Goal: Task Accomplishment & Management: Manage account settings

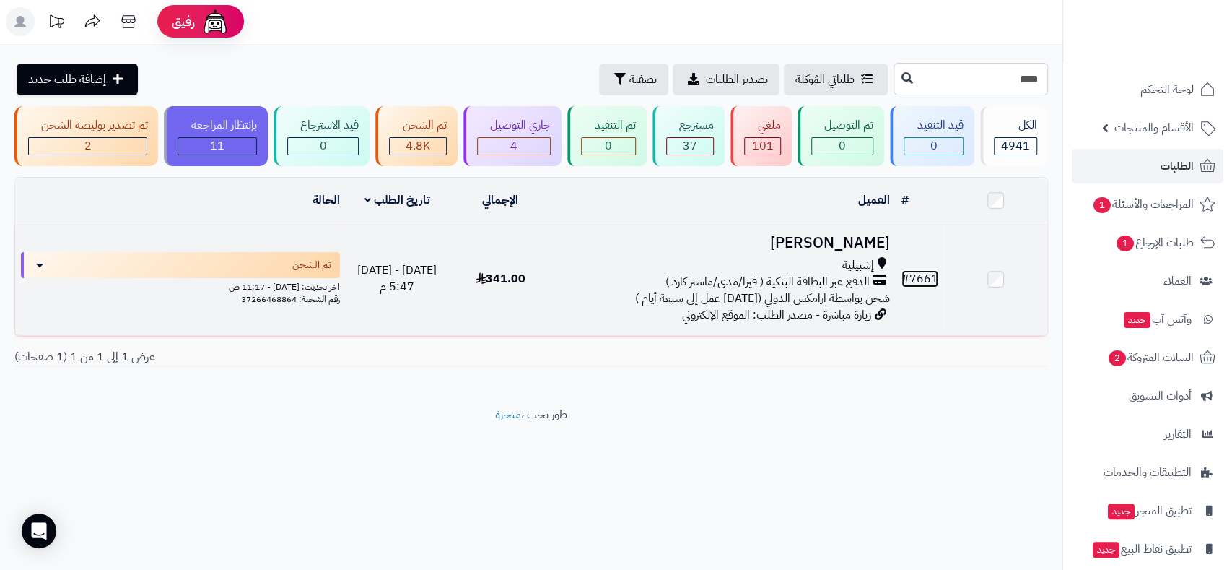
click at [918, 275] on link "# 7661" at bounding box center [920, 278] width 37 height 17
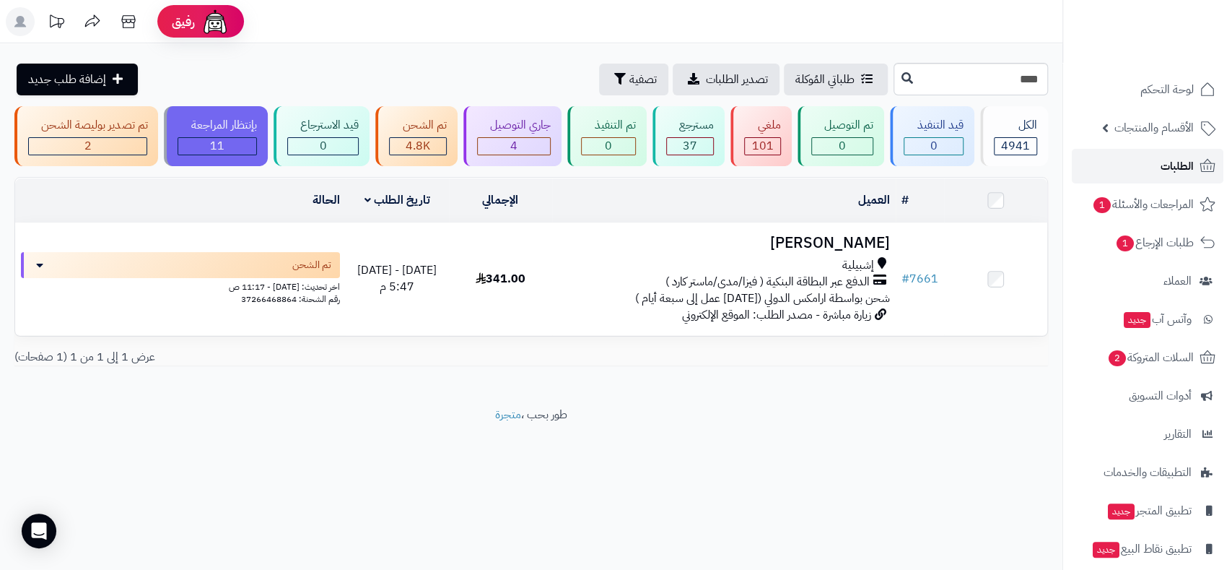
click at [1173, 163] on span "الطلبات" at bounding box center [1177, 166] width 33 height 20
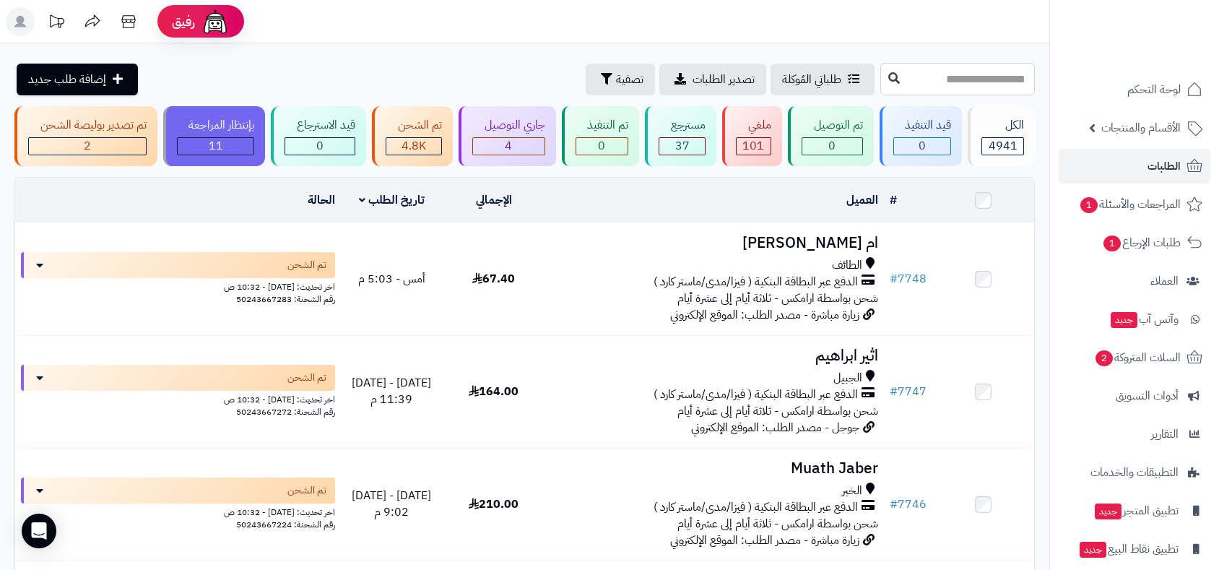
click at [921, 76] on input "text" at bounding box center [957, 79] width 155 height 32
type input "****"
click at [888, 75] on icon at bounding box center [894, 77] width 12 height 12
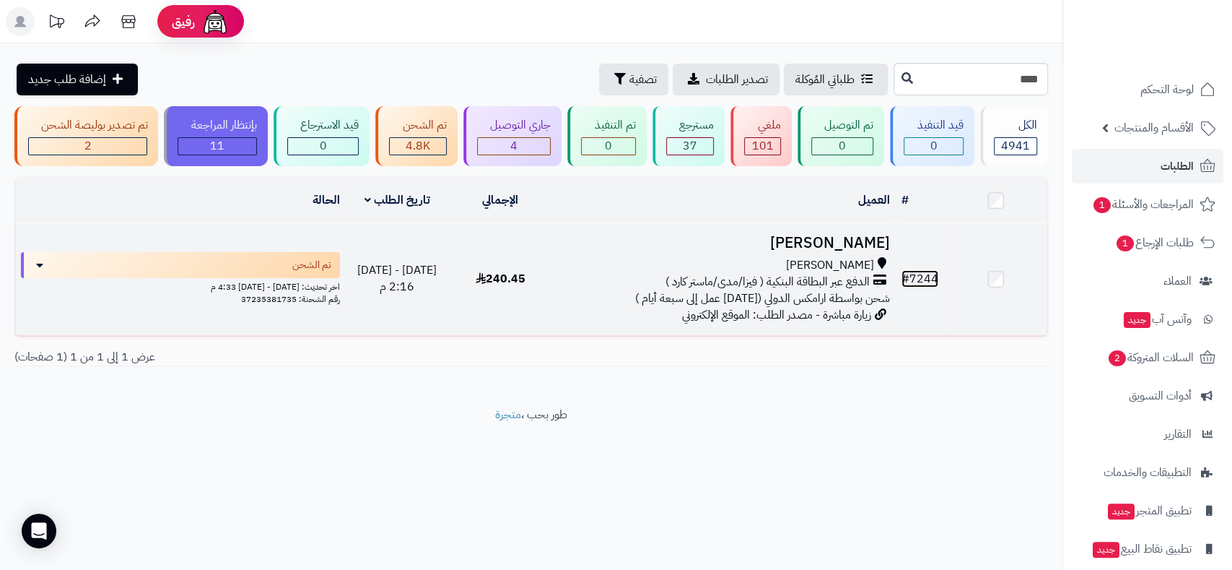
click at [914, 275] on link "# 7244" at bounding box center [920, 278] width 37 height 17
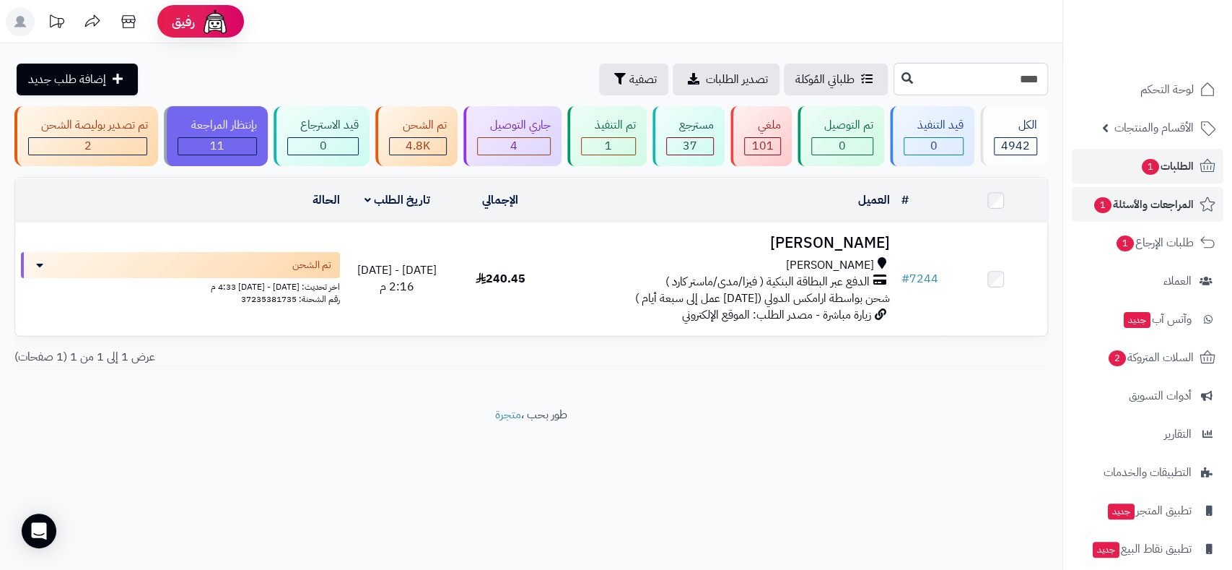
drag, startPoint x: 985, startPoint y: 79, endPoint x: 1231, endPoint y: 200, distance: 273.8
click at [1105, 82] on div "رفيق ! 0 الطلبات معالجة مكتمل إرجاع المنتجات العملاء المتواجدون الان 6607 عملاء…" at bounding box center [616, 285] width 1232 height 570
type input "****"
click at [902, 77] on icon at bounding box center [908, 77] width 12 height 12
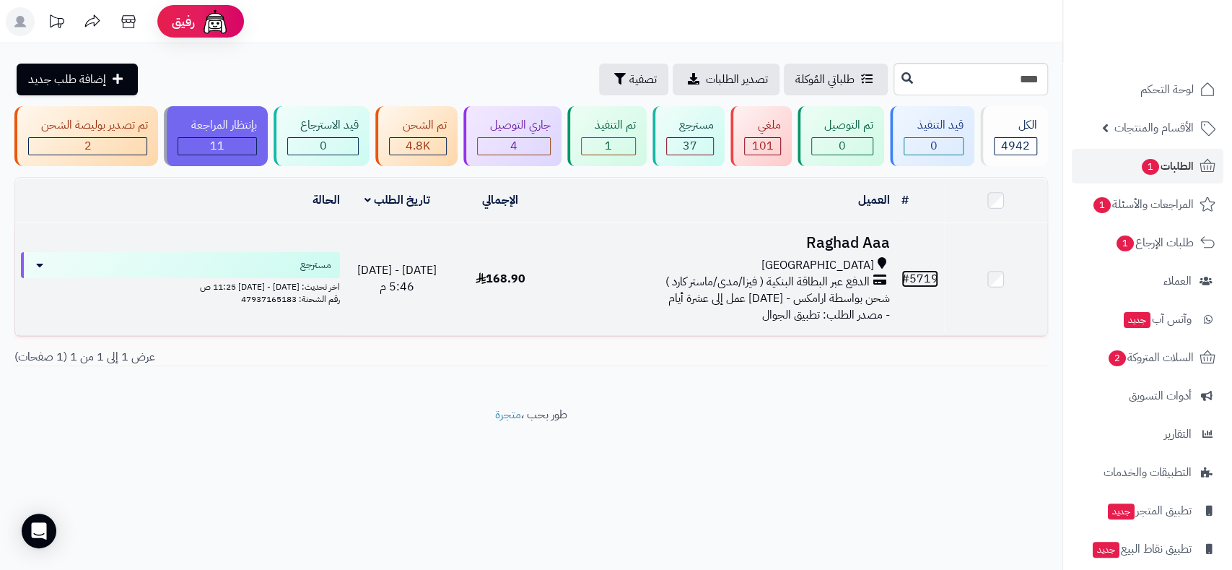
click at [925, 273] on link "# 5719" at bounding box center [920, 278] width 37 height 17
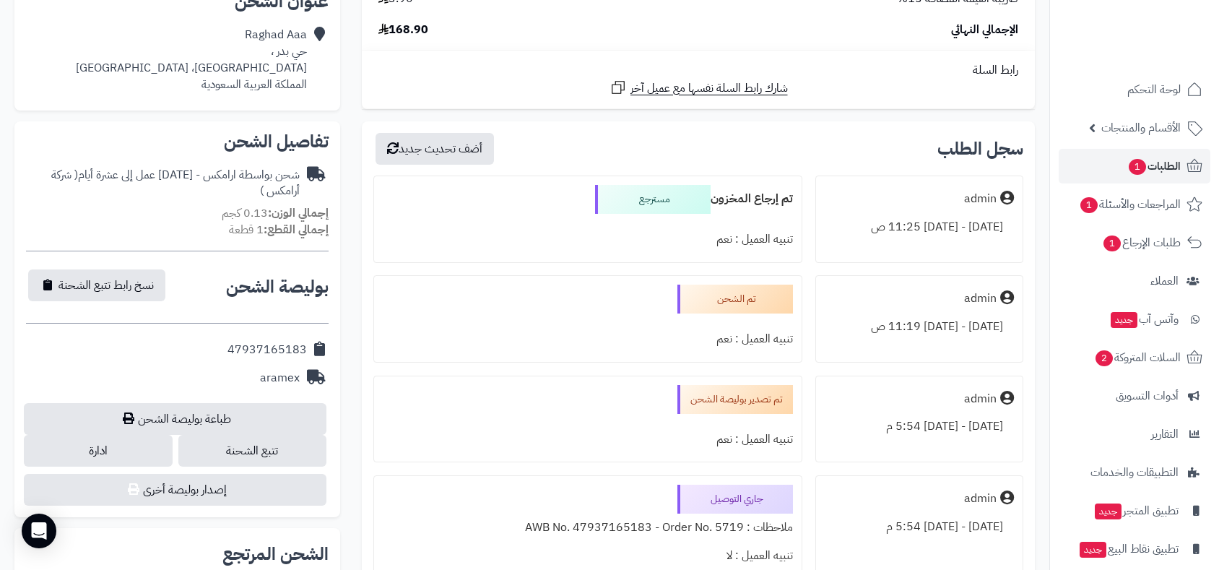
scroll to position [321, 0]
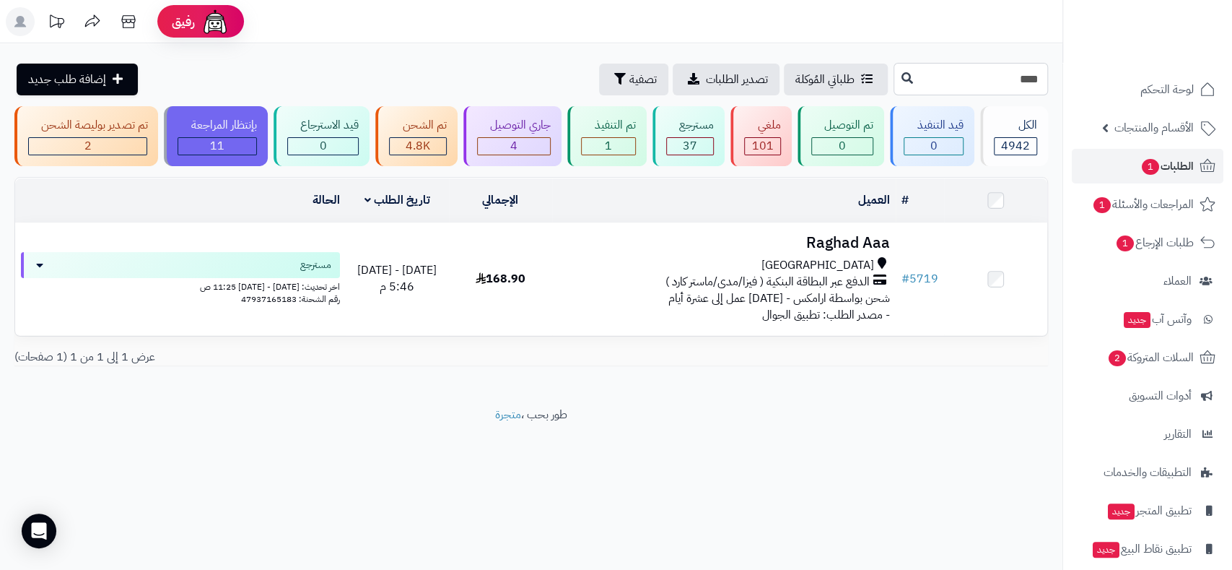
drag, startPoint x: 1005, startPoint y: 78, endPoint x: 1058, endPoint y: 82, distance: 53.6
click at [1058, 82] on div "**** طلباتي المُوكلة تصدير الطلبات تصفية إضافة طلب جديد" at bounding box center [531, 79] width 1063 height 32
type input "****"
click at [902, 81] on icon at bounding box center [908, 77] width 12 height 12
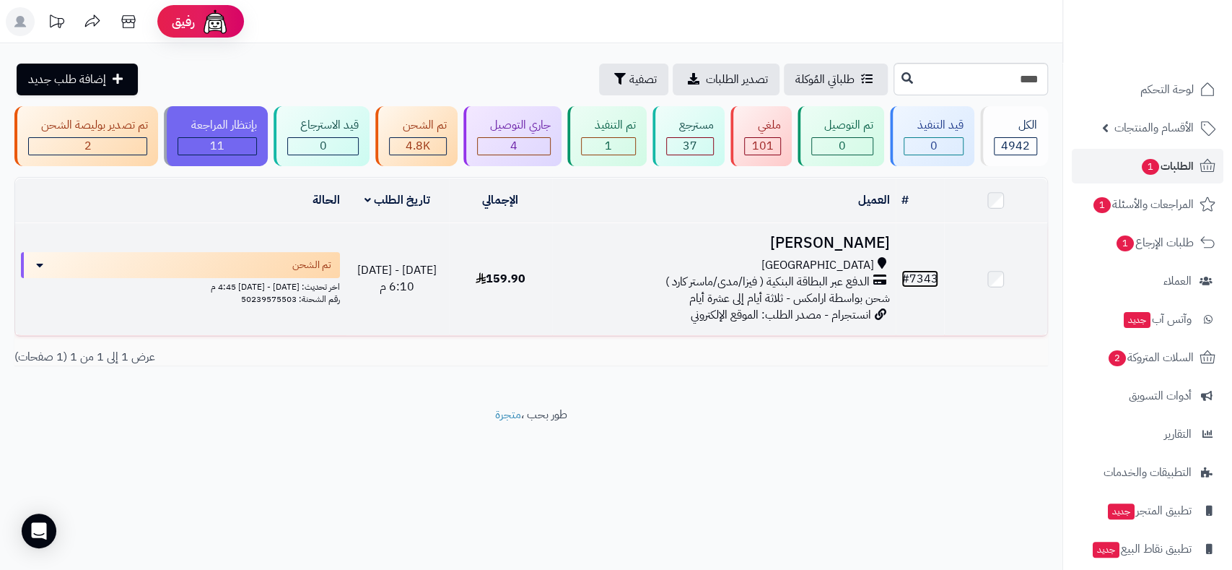
click at [924, 273] on link "# 7343" at bounding box center [920, 278] width 37 height 17
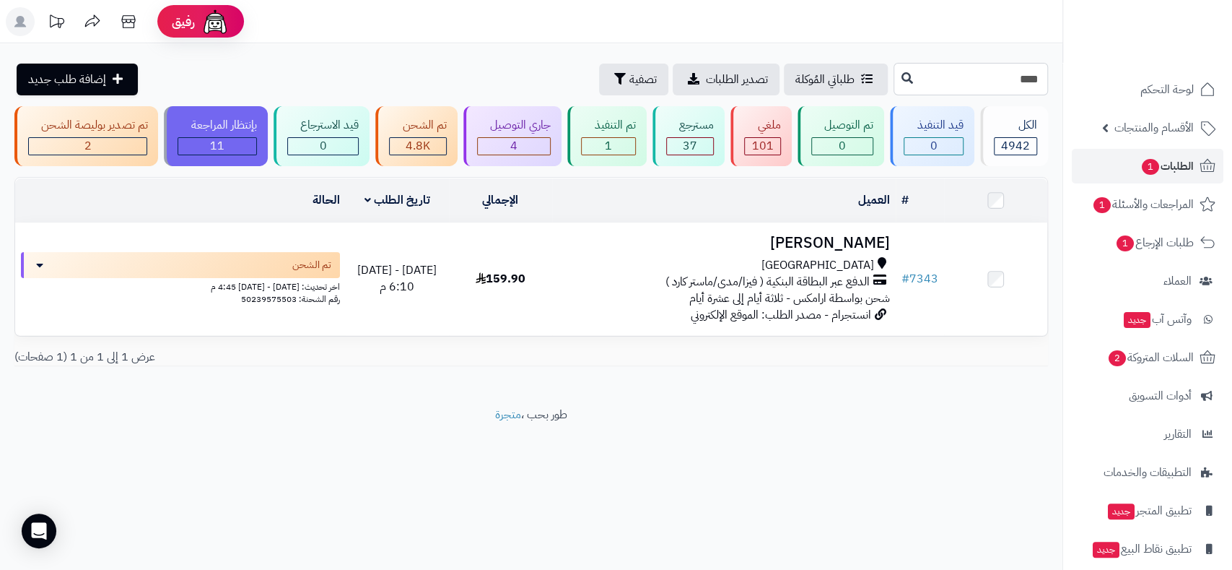
drag, startPoint x: 1022, startPoint y: 74, endPoint x: 1051, endPoint y: 76, distance: 28.9
click at [1051, 76] on div "**** طلباتي المُوكلة تصدير الطلبات تصفية إضافة طلب جديد" at bounding box center [531, 79] width 1063 height 32
type input "****"
click at [1048, 75] on input "****" at bounding box center [971, 79] width 155 height 32
click at [1031, 77] on input "****" at bounding box center [971, 79] width 155 height 32
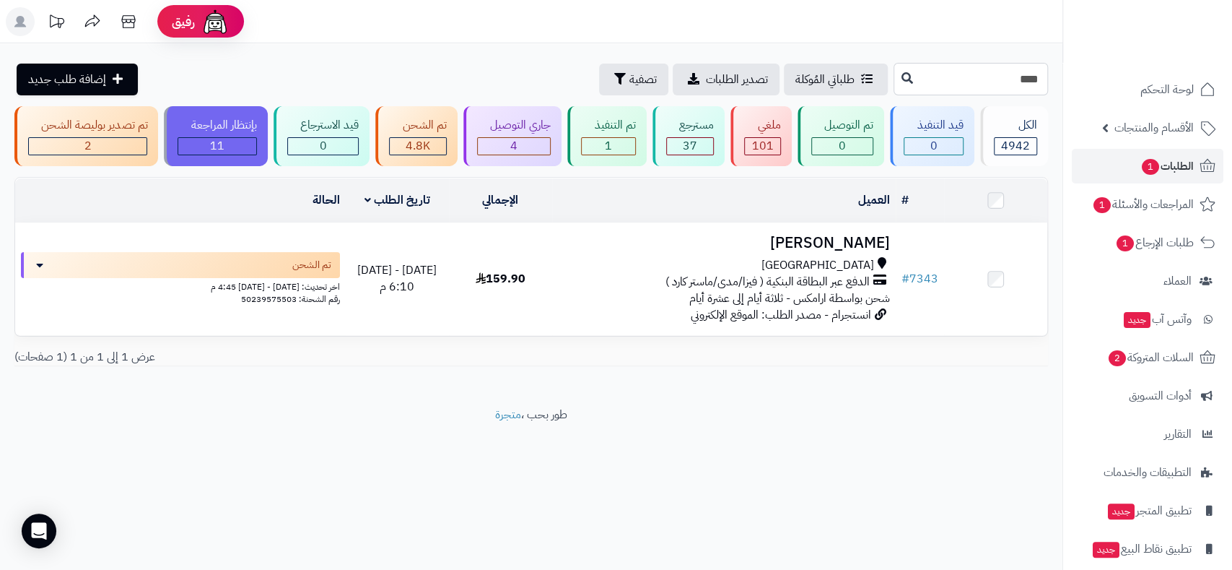
drag, startPoint x: 1003, startPoint y: 77, endPoint x: 1040, endPoint y: 78, distance: 36.8
click at [1040, 78] on input "****" at bounding box center [971, 79] width 155 height 32
type input "****"
click at [902, 76] on icon at bounding box center [908, 77] width 12 height 12
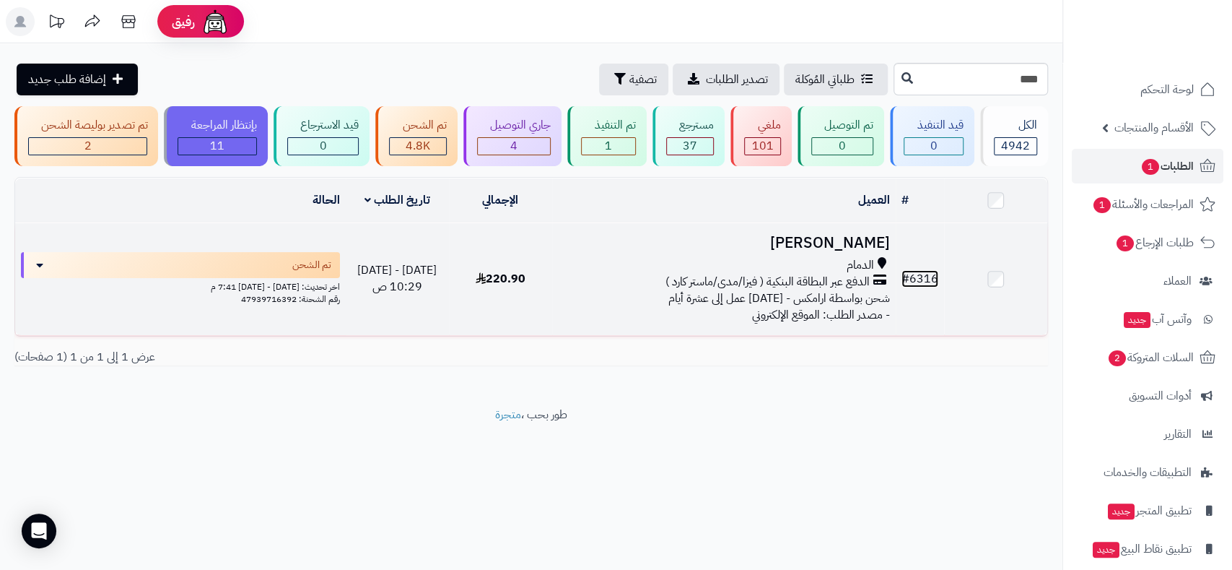
click at [923, 279] on link "# 6316" at bounding box center [920, 278] width 37 height 17
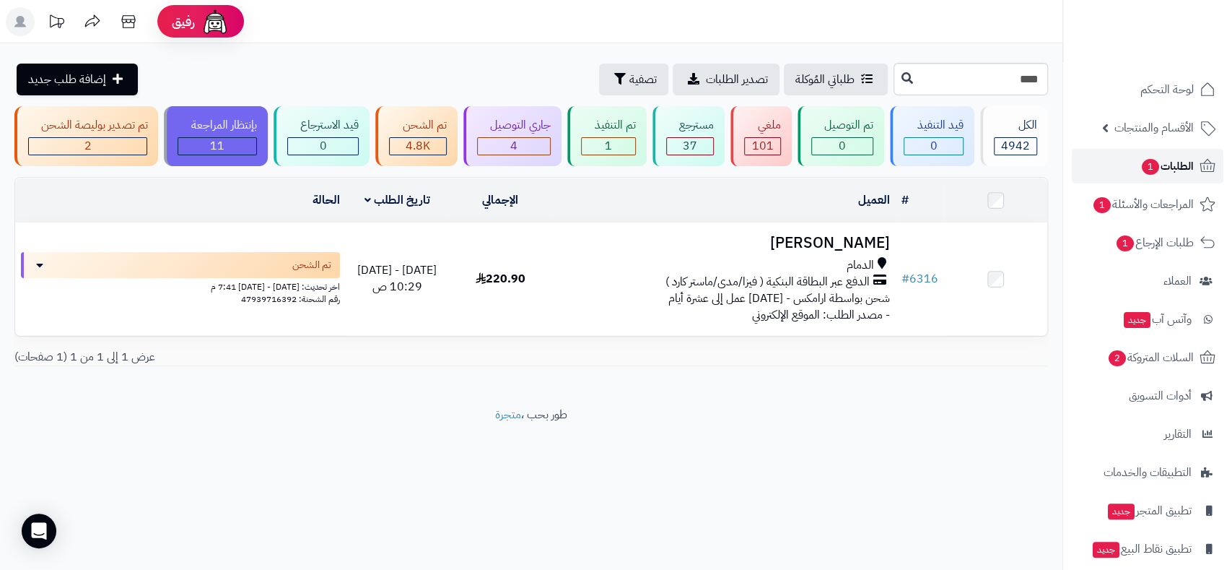
click at [1170, 164] on span "الطلبات 1" at bounding box center [1167, 166] width 53 height 20
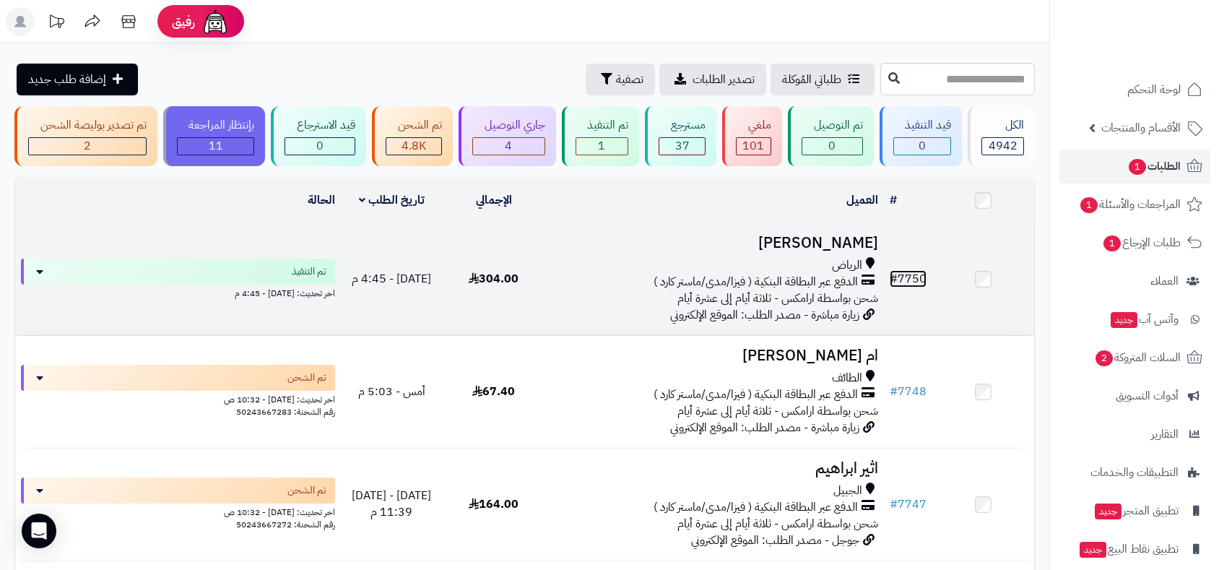
click at [912, 277] on link "# 7750" at bounding box center [907, 278] width 37 height 17
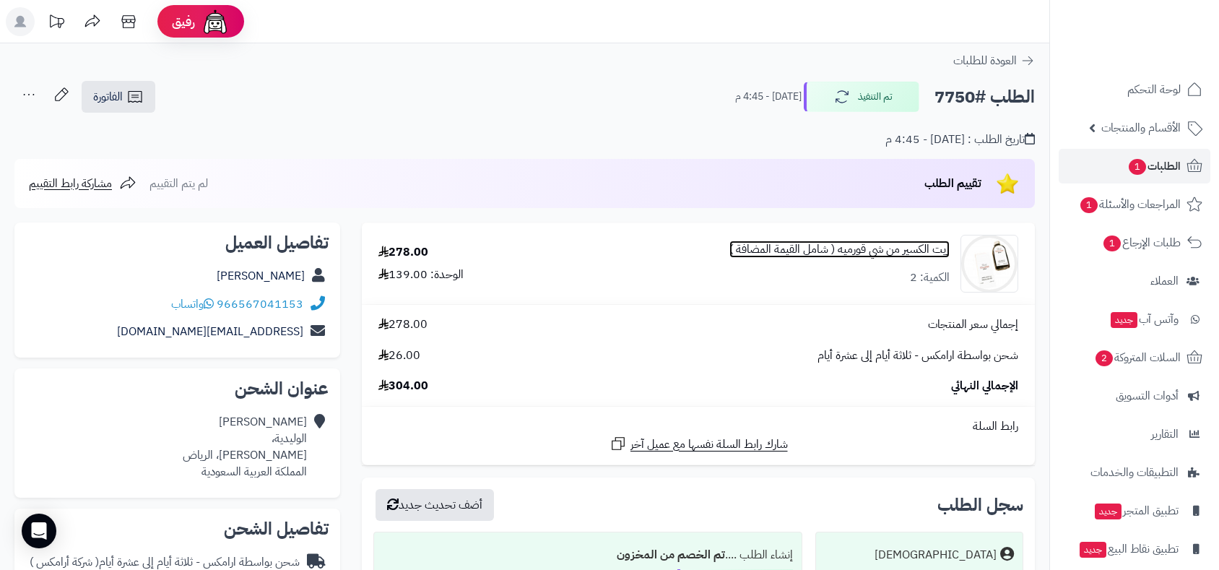
click at [905, 250] on link "زيت الكسير من شي قورميه ( شامل القيمة المضافة )" at bounding box center [839, 249] width 220 height 17
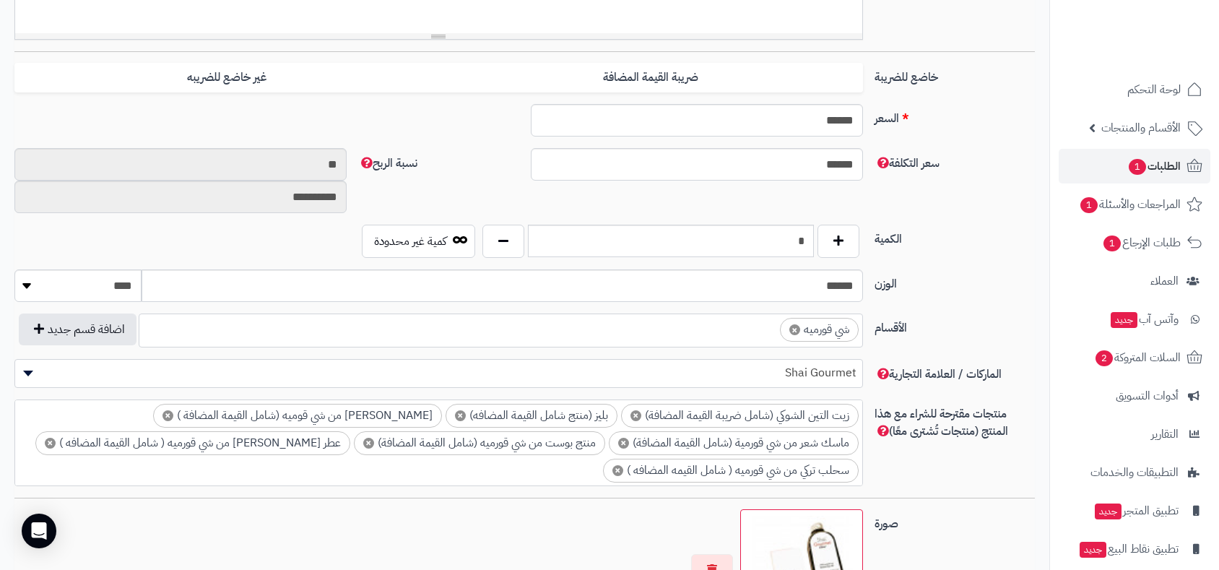
scroll to position [561, 0]
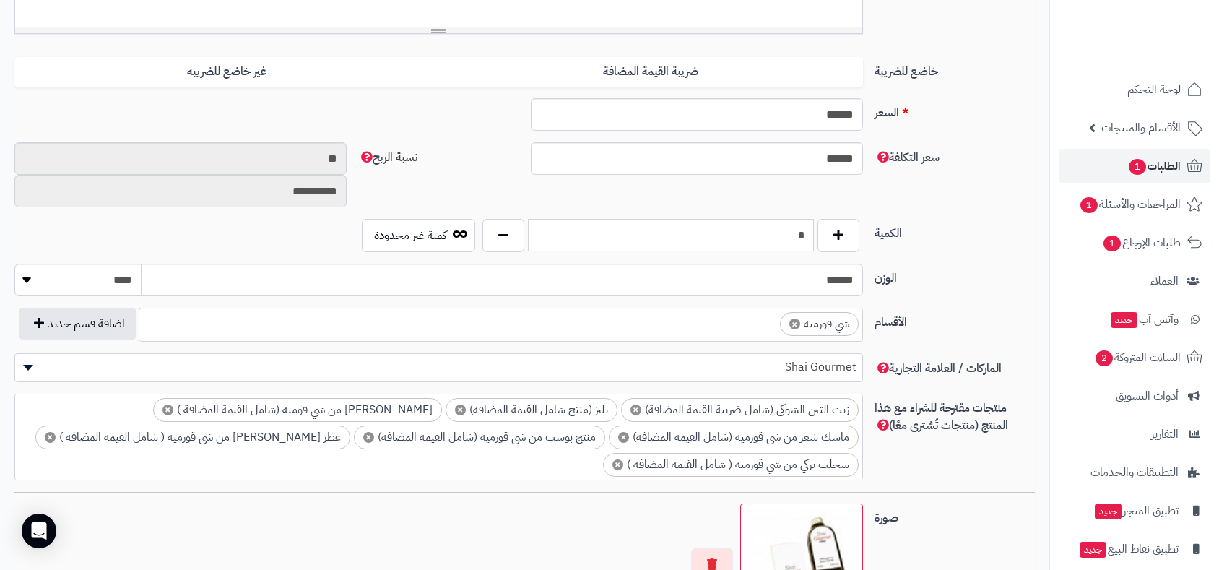
drag, startPoint x: 783, startPoint y: 237, endPoint x: 808, endPoint y: 235, distance: 25.4
click at [808, 235] on input "*" at bounding box center [671, 235] width 286 height 32
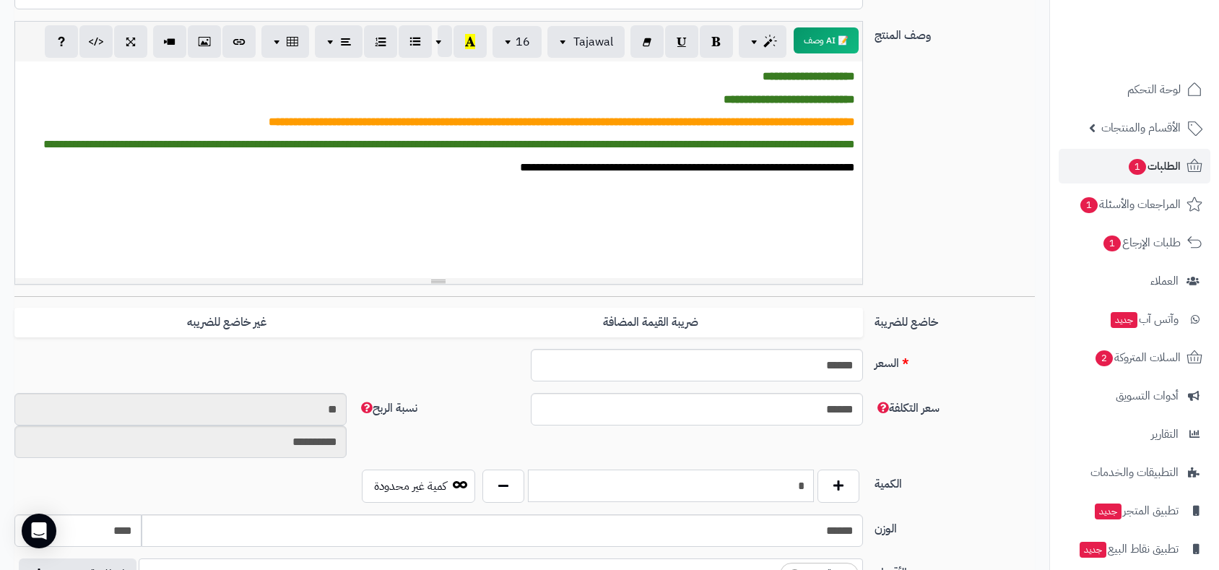
scroll to position [80, 0]
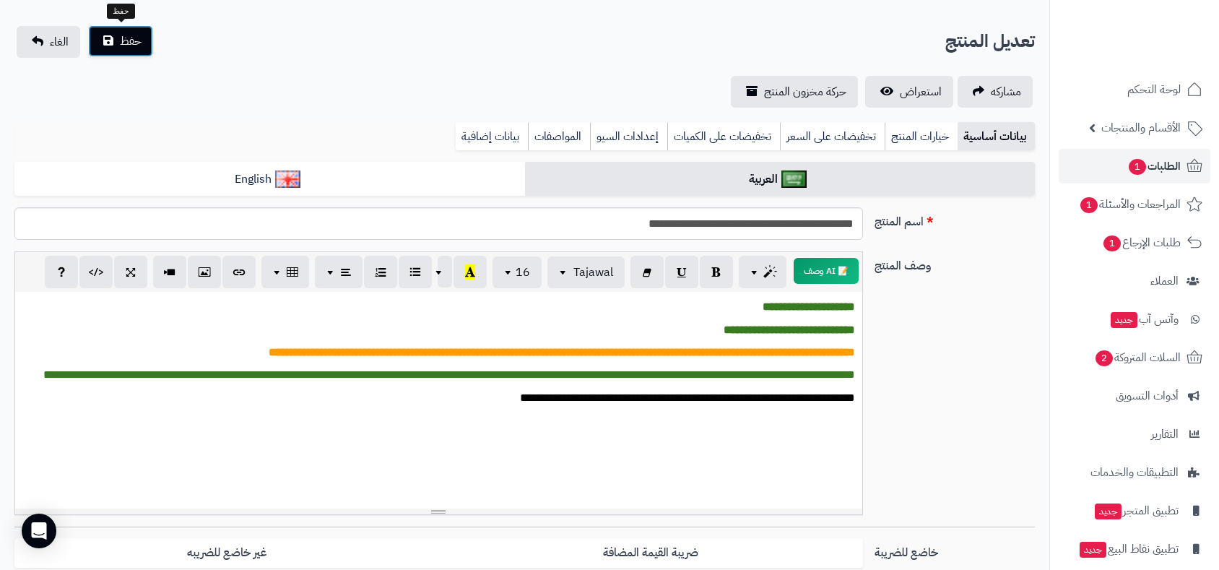
click at [127, 43] on span "حفظ" at bounding box center [131, 40] width 22 height 17
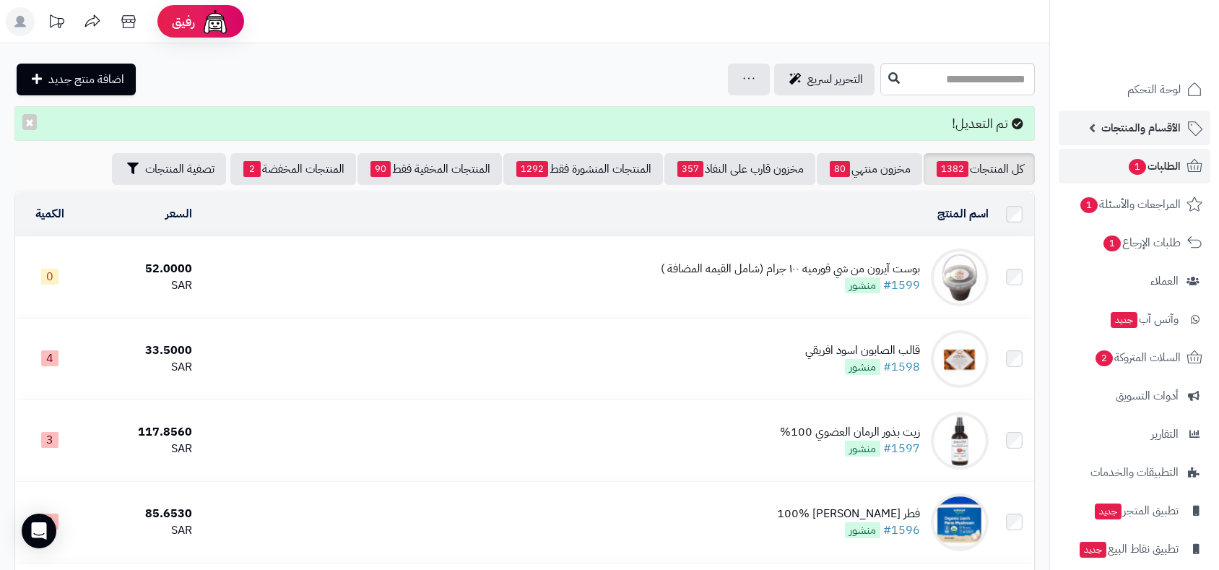
click at [1122, 126] on span "الأقسام والمنتجات" at bounding box center [1140, 128] width 79 height 20
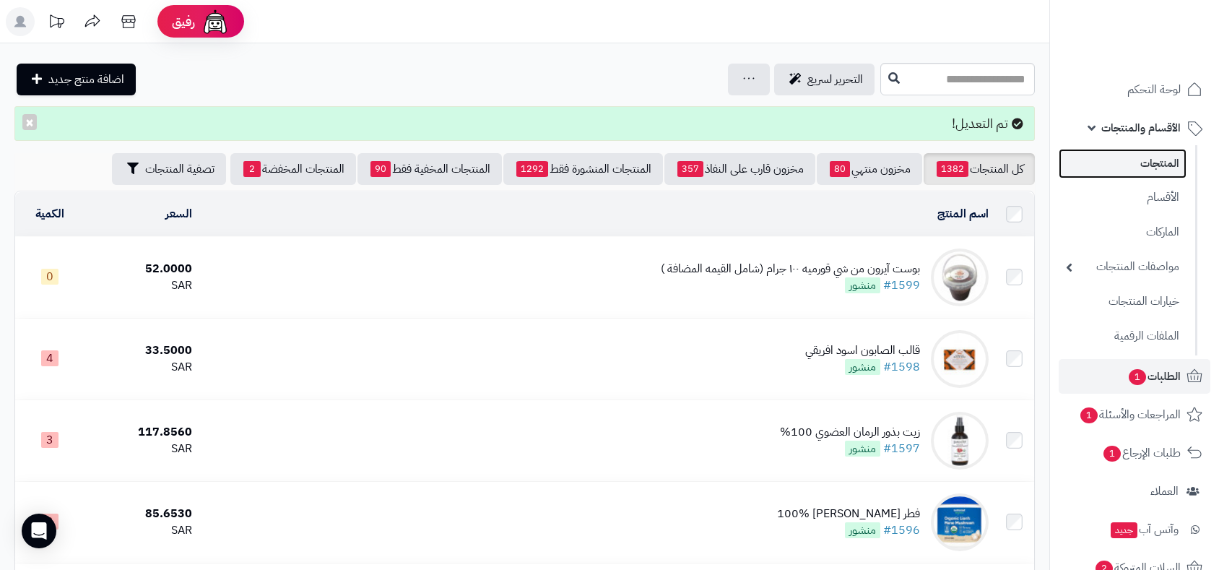
click at [1143, 161] on link "المنتجات" at bounding box center [1122, 164] width 128 height 30
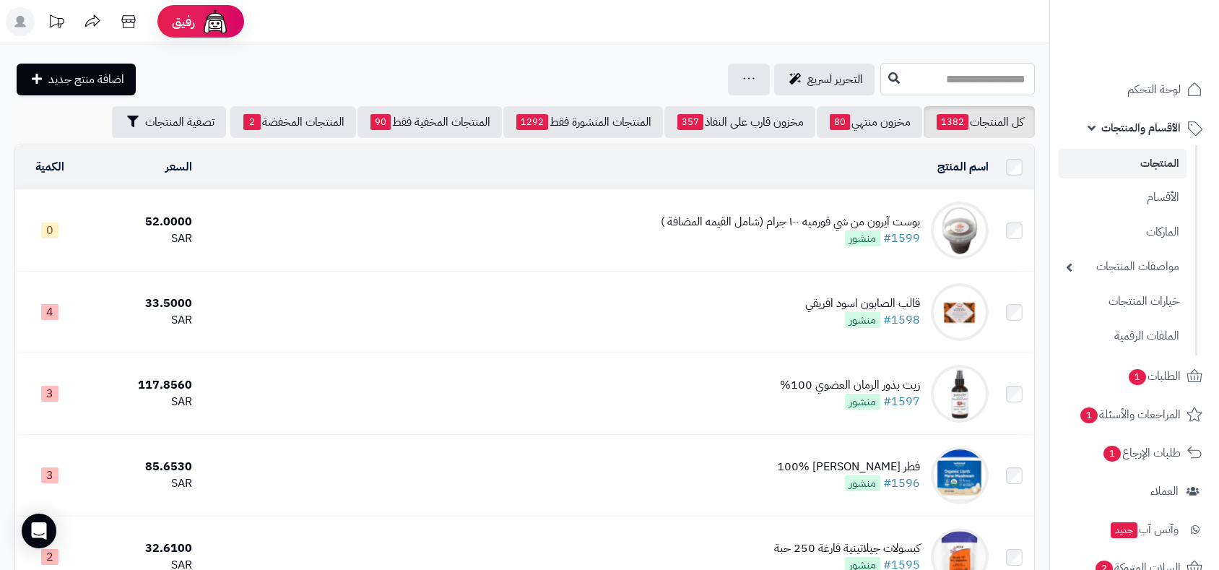
click at [880, 73] on input "text" at bounding box center [957, 79] width 155 height 32
type input "*"
type input "**********"
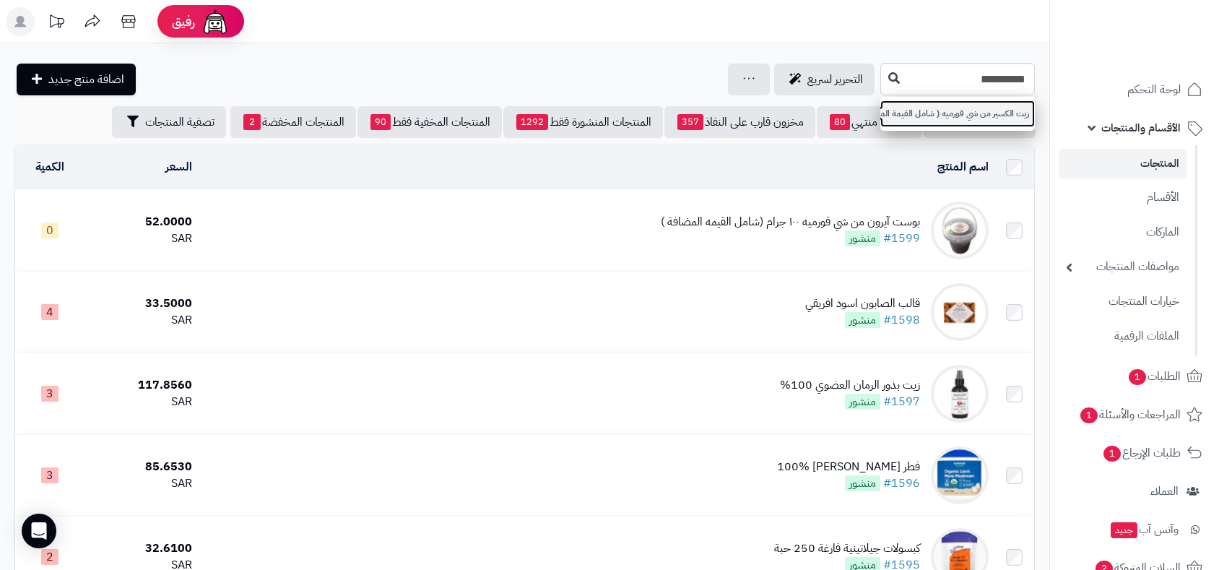
click at [938, 111] on link "زيت الكسير من شي قورميه ( شامل القيمة المضافة )" at bounding box center [957, 113] width 155 height 27
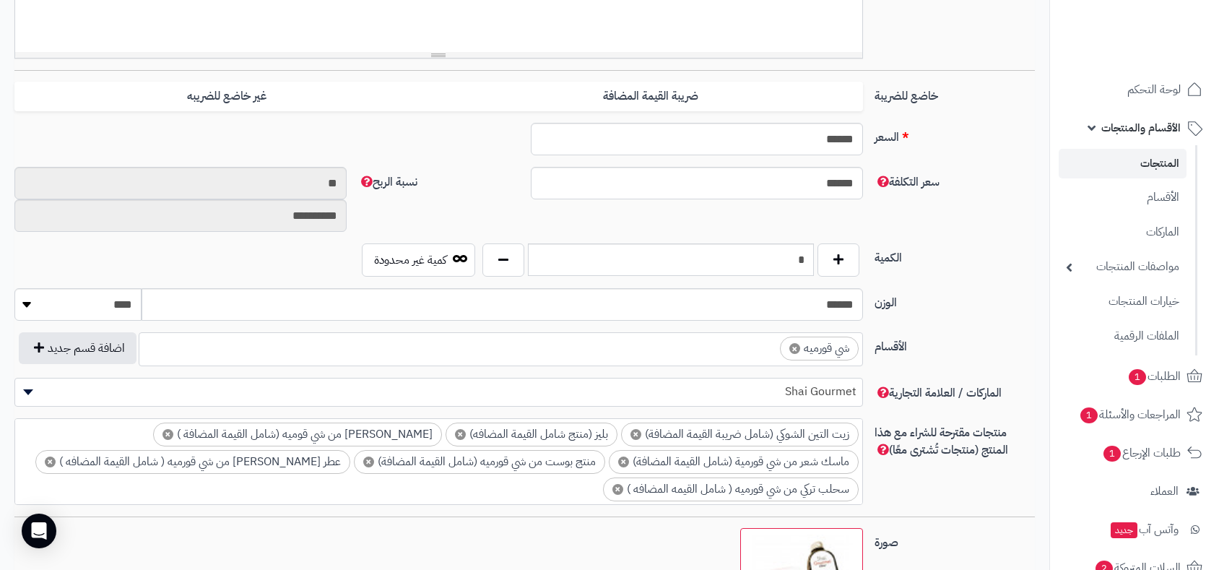
scroll to position [561, 0]
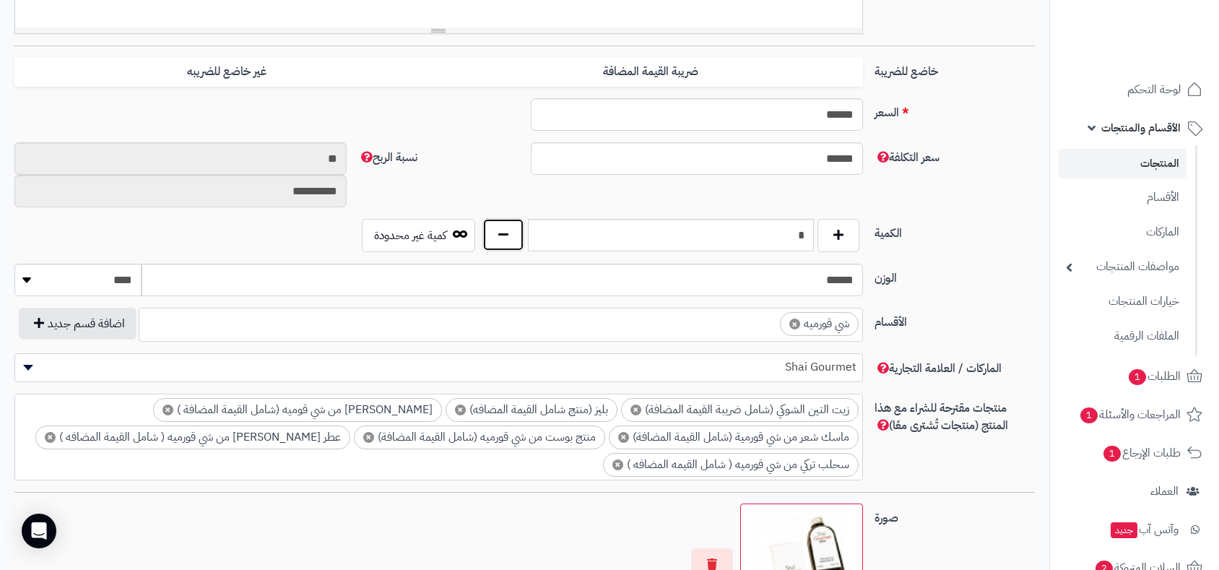
click at [503, 240] on button "button" at bounding box center [503, 234] width 42 height 33
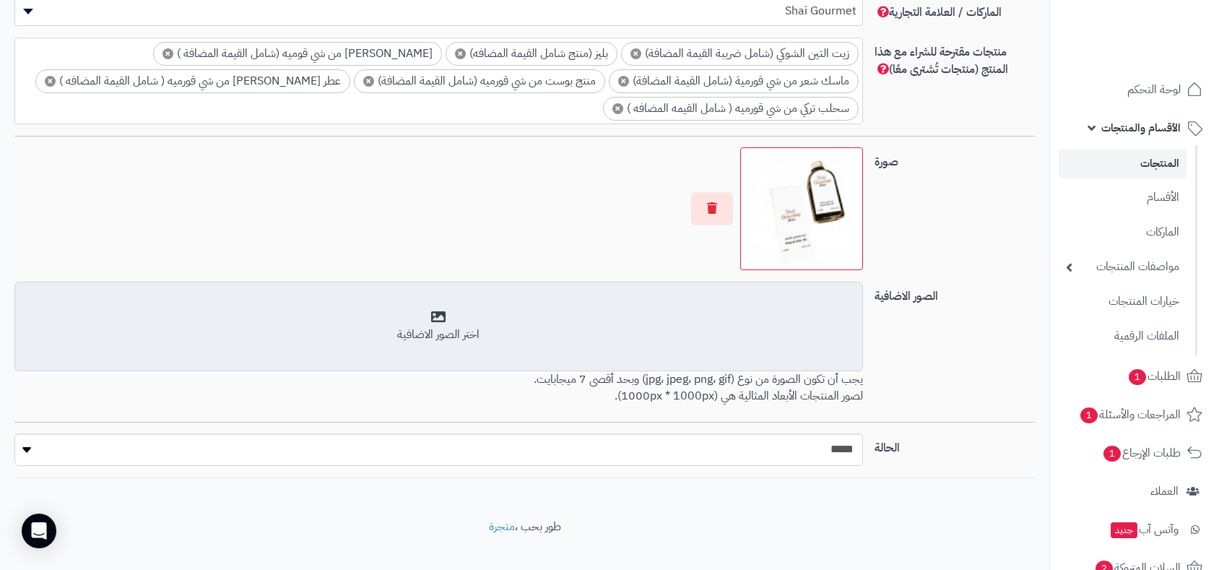
scroll to position [936, 0]
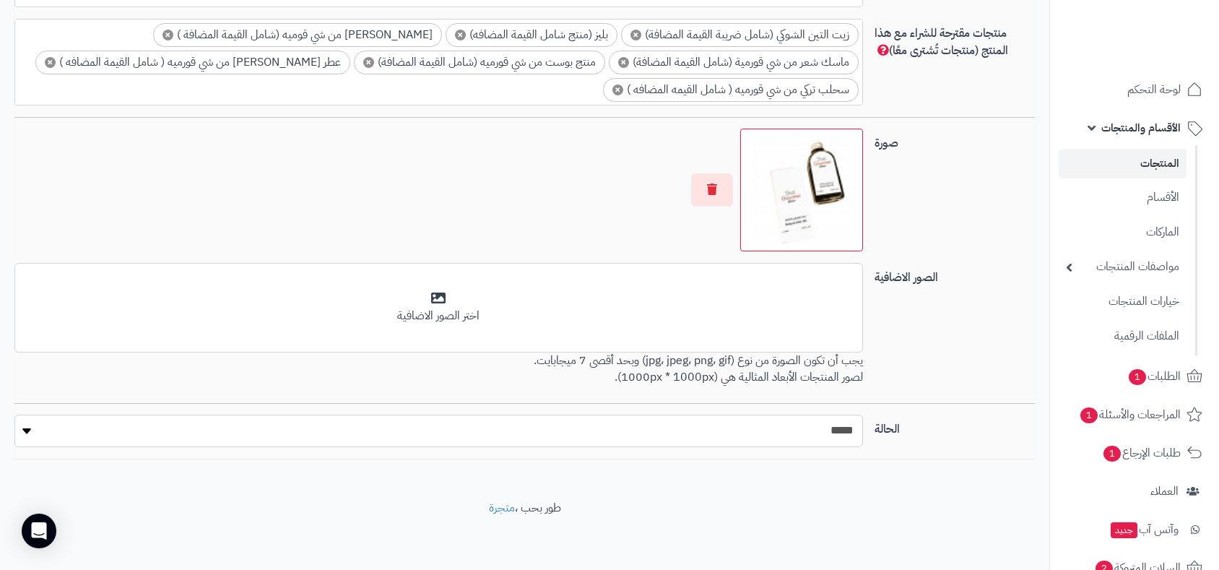
click at [752, 429] on select "***** ****" at bounding box center [438, 430] width 848 height 32
select select "*"
click at [14, 414] on select "***** ****" at bounding box center [438, 430] width 848 height 32
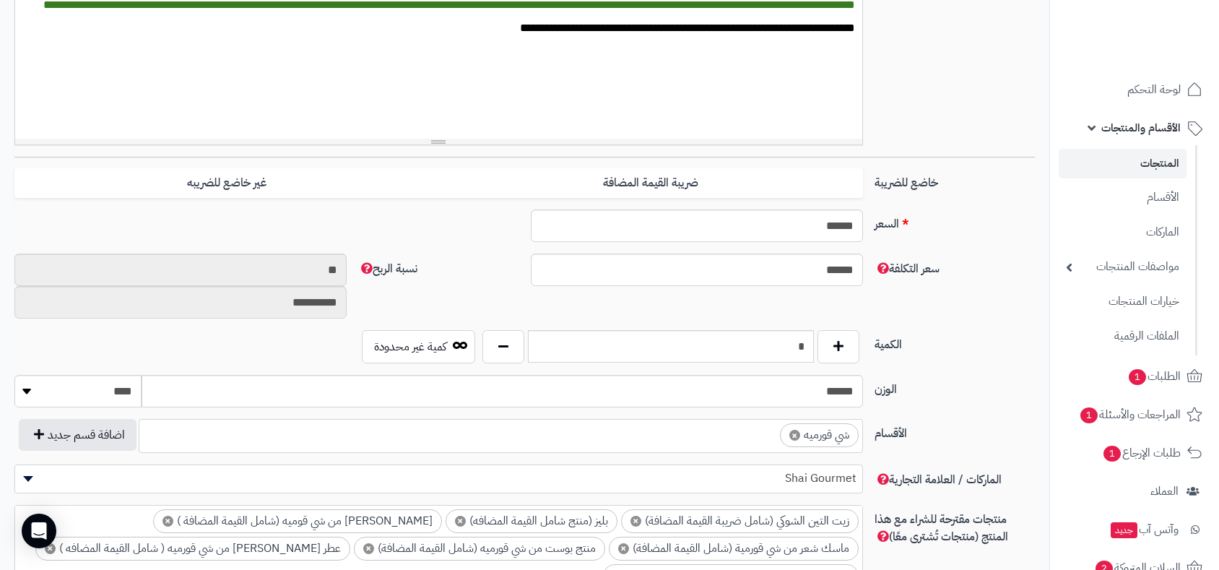
scroll to position [0, 0]
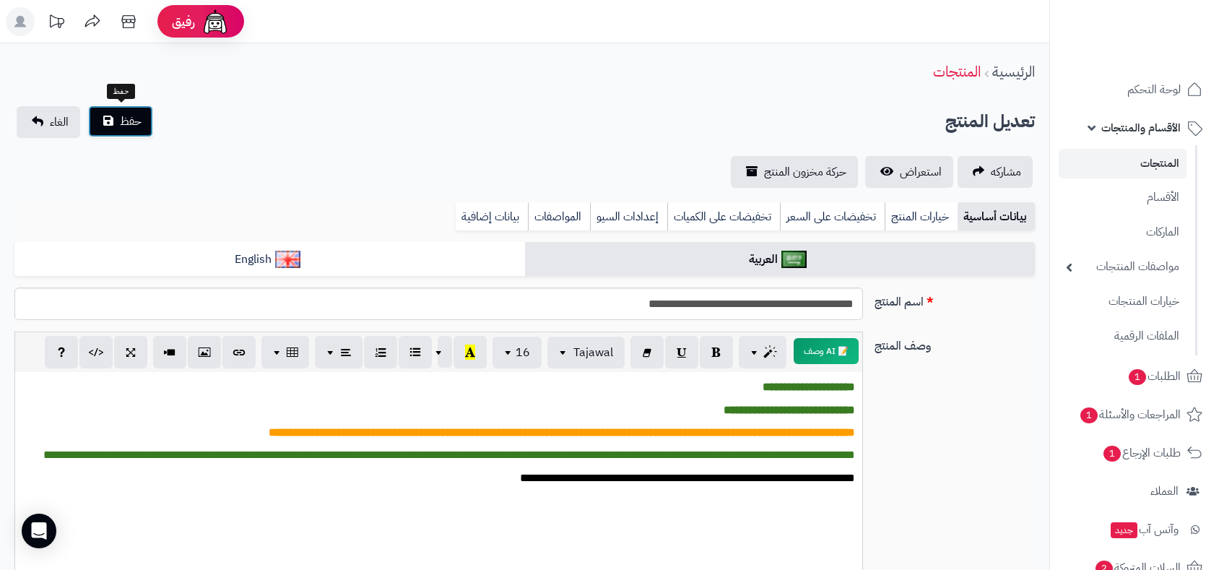
click at [139, 117] on span "حفظ" at bounding box center [131, 121] width 22 height 17
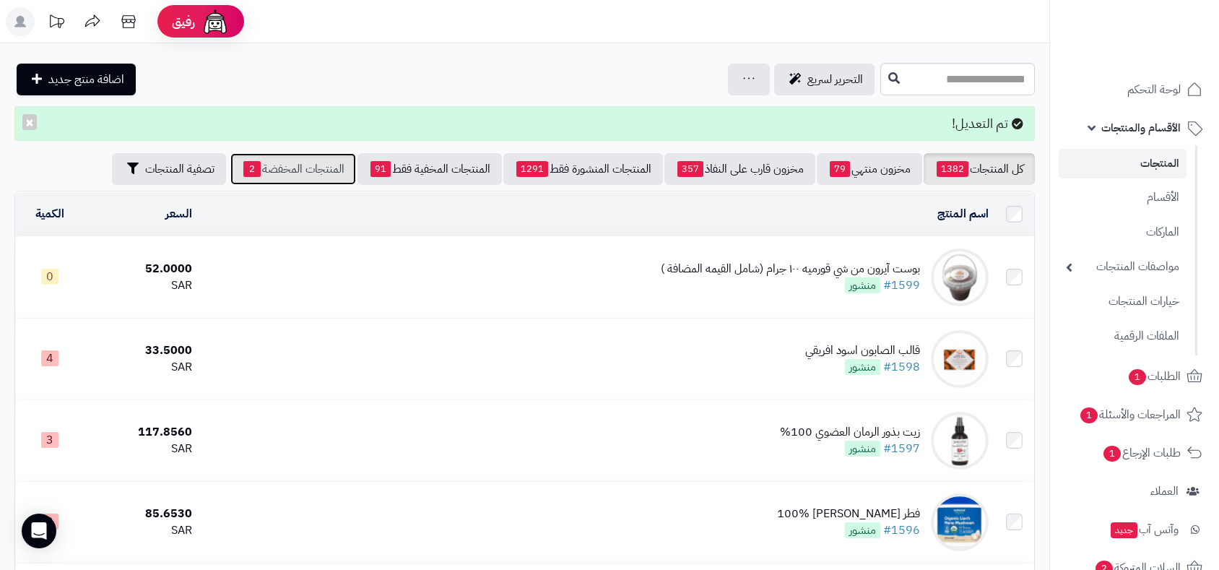
click at [280, 170] on link "المنتجات المخفضة 2" at bounding box center [293, 169] width 126 height 32
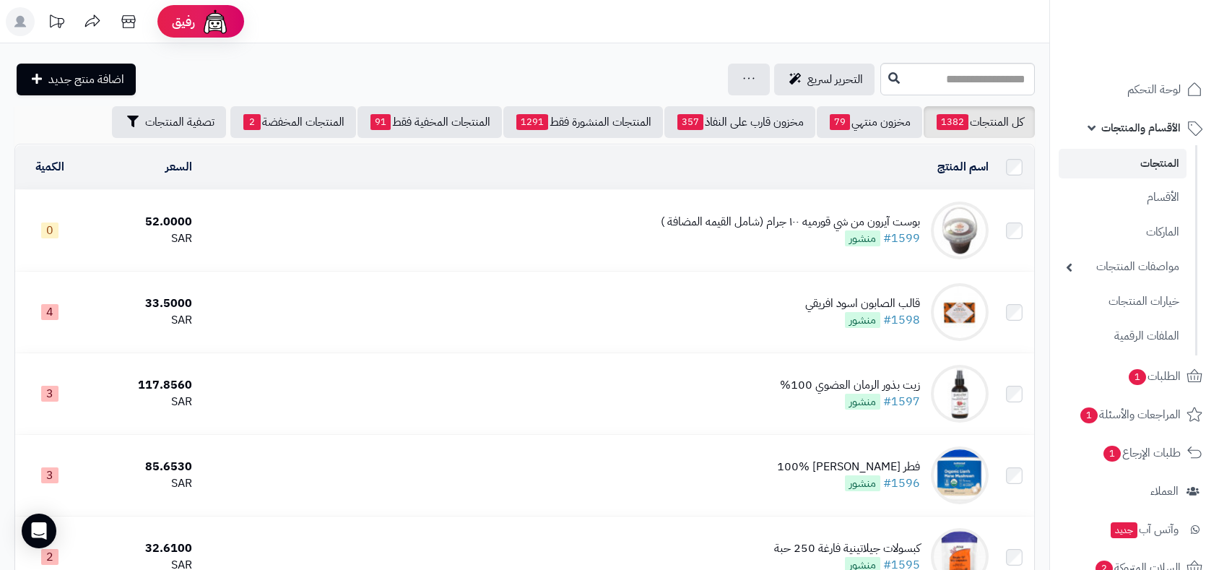
click at [1118, 129] on span "الأقسام والمنتجات" at bounding box center [1140, 128] width 79 height 20
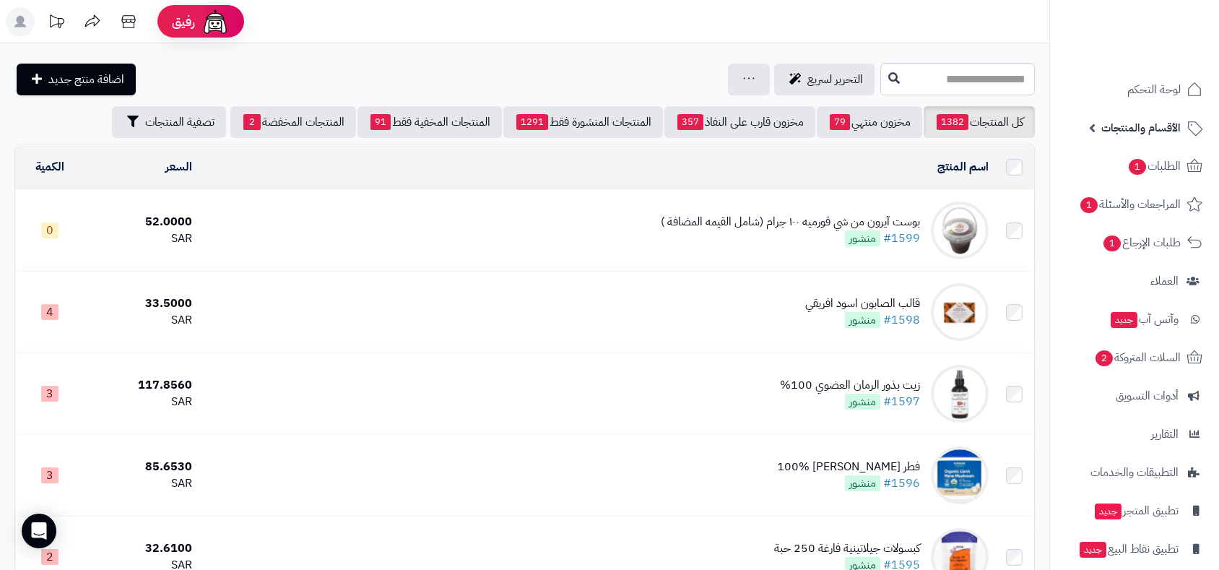
click at [1118, 129] on span "الأقسام والمنتجات" at bounding box center [1140, 128] width 79 height 20
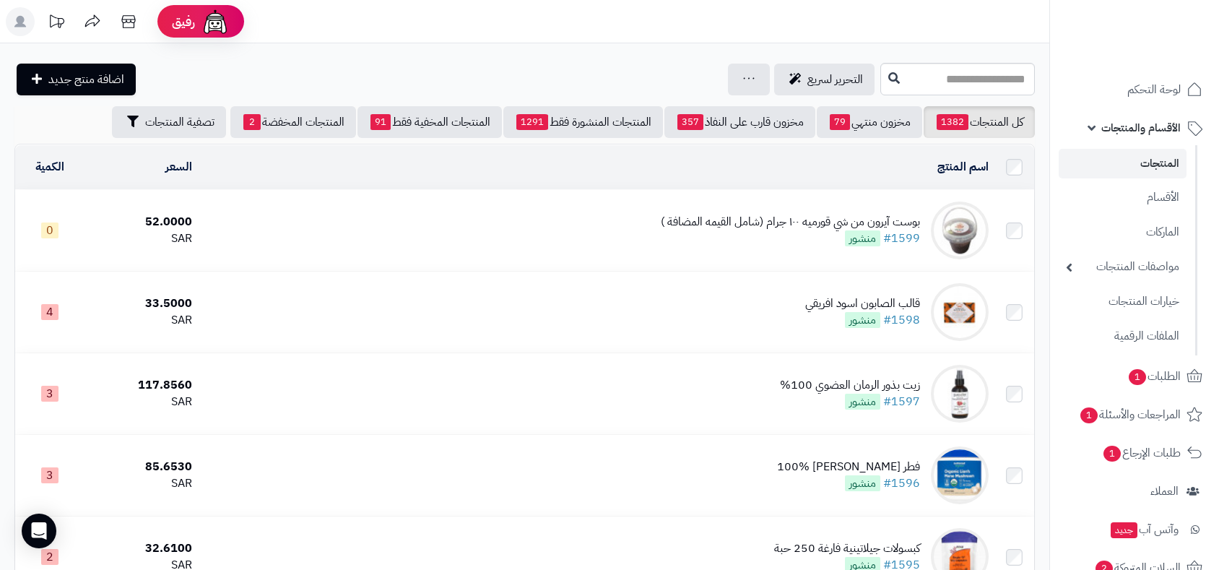
click at [1135, 165] on link "المنتجات" at bounding box center [1122, 164] width 128 height 30
click at [880, 84] on input "text" at bounding box center [957, 79] width 155 height 32
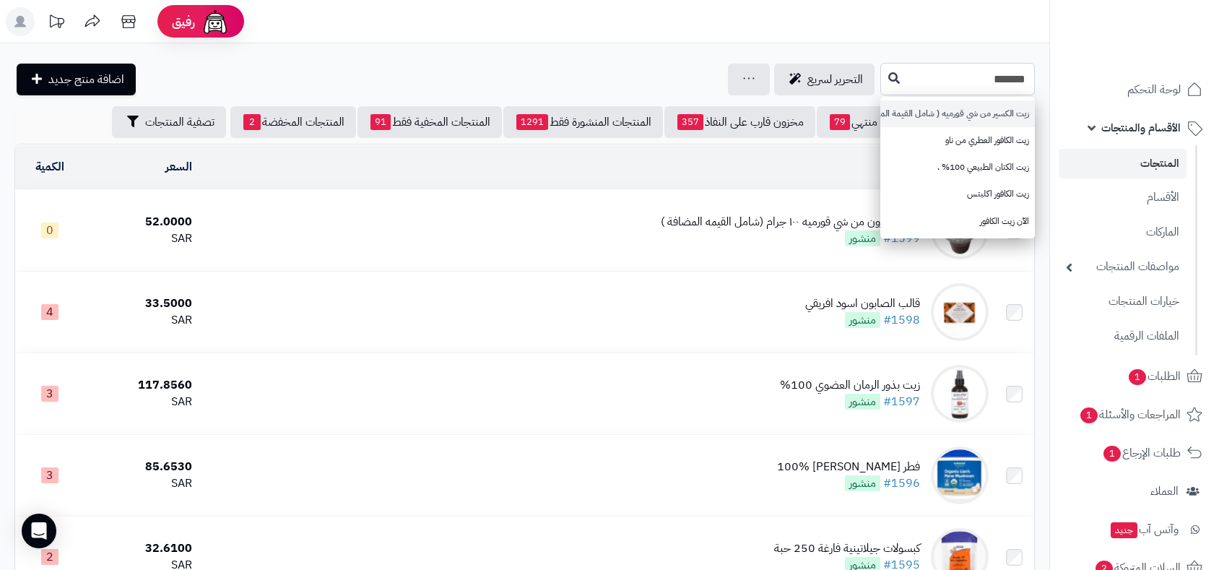
type input "*******"
click at [945, 115] on link "زيت الكسير من شي قورميه ( شامل القيمة المضافة )" at bounding box center [957, 113] width 155 height 27
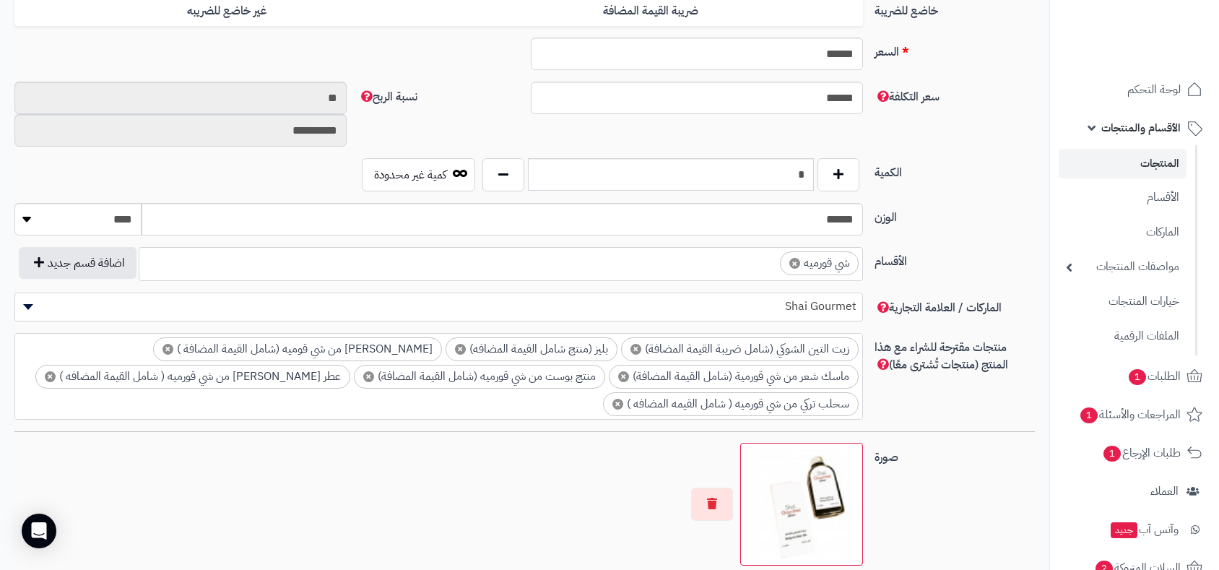
scroll to position [641, 0]
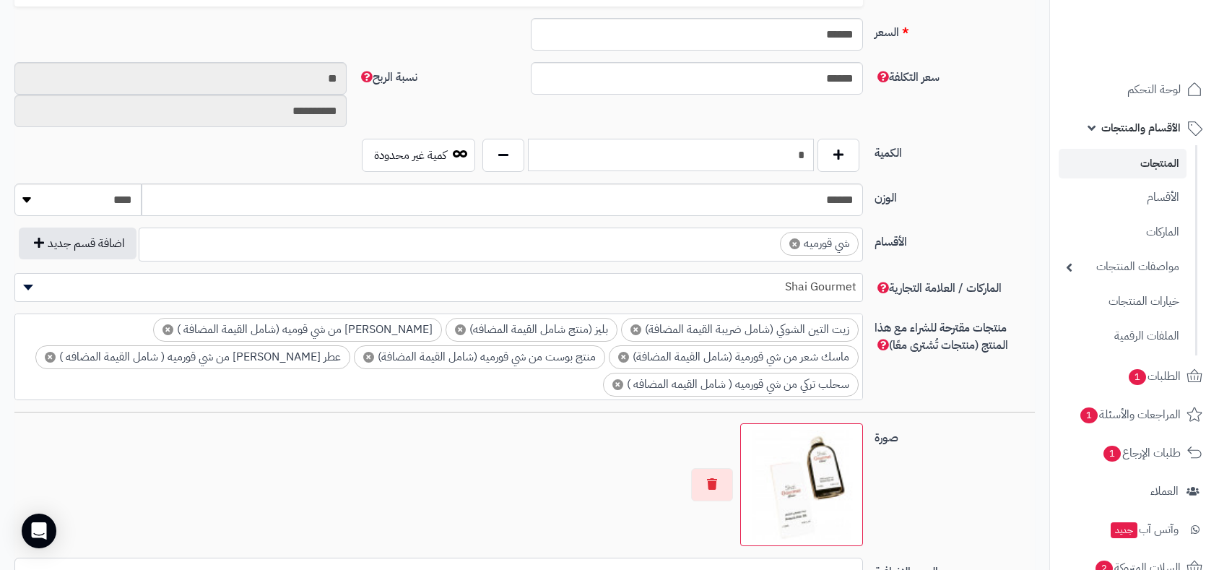
drag, startPoint x: 791, startPoint y: 153, endPoint x: 806, endPoint y: 157, distance: 15.8
click at [806, 157] on input "*" at bounding box center [671, 155] width 286 height 32
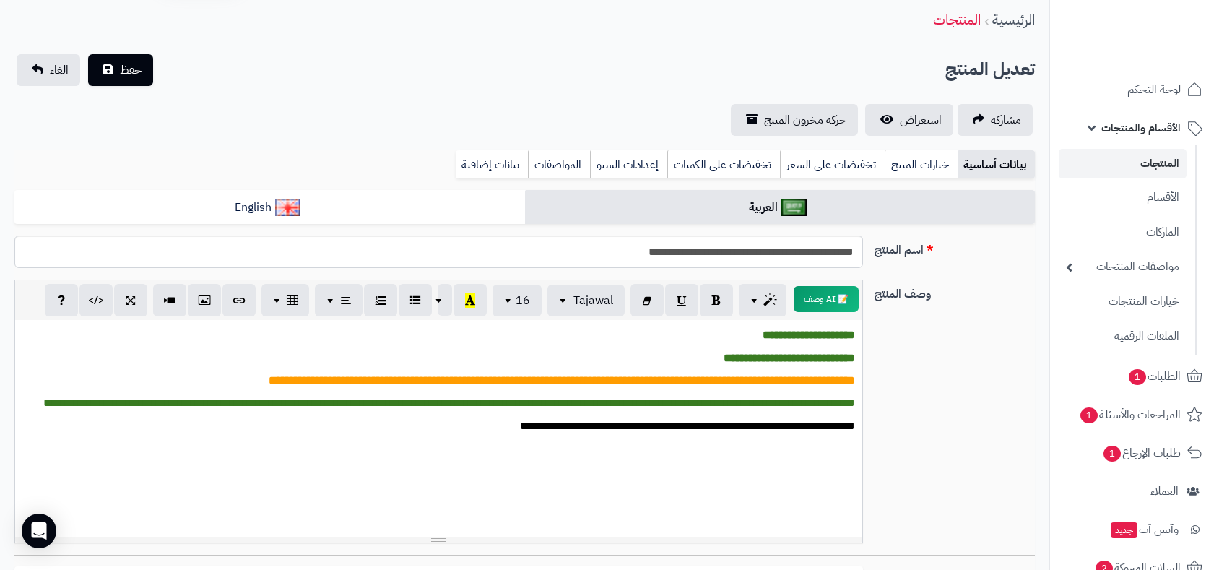
scroll to position [0, 0]
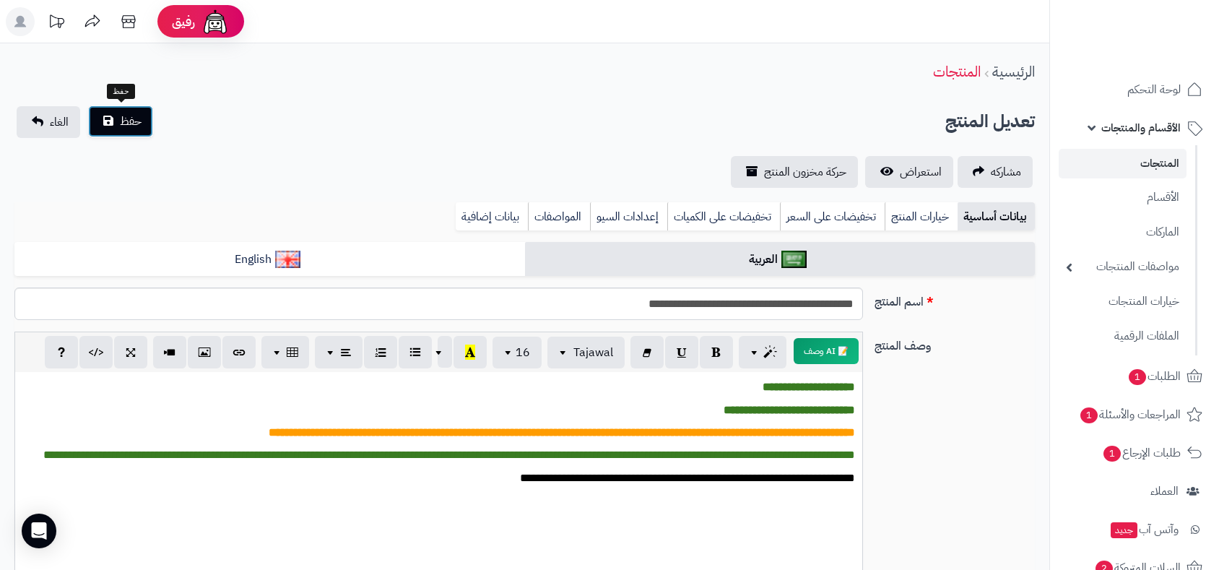
click at [138, 125] on span "حفظ" at bounding box center [131, 121] width 22 height 17
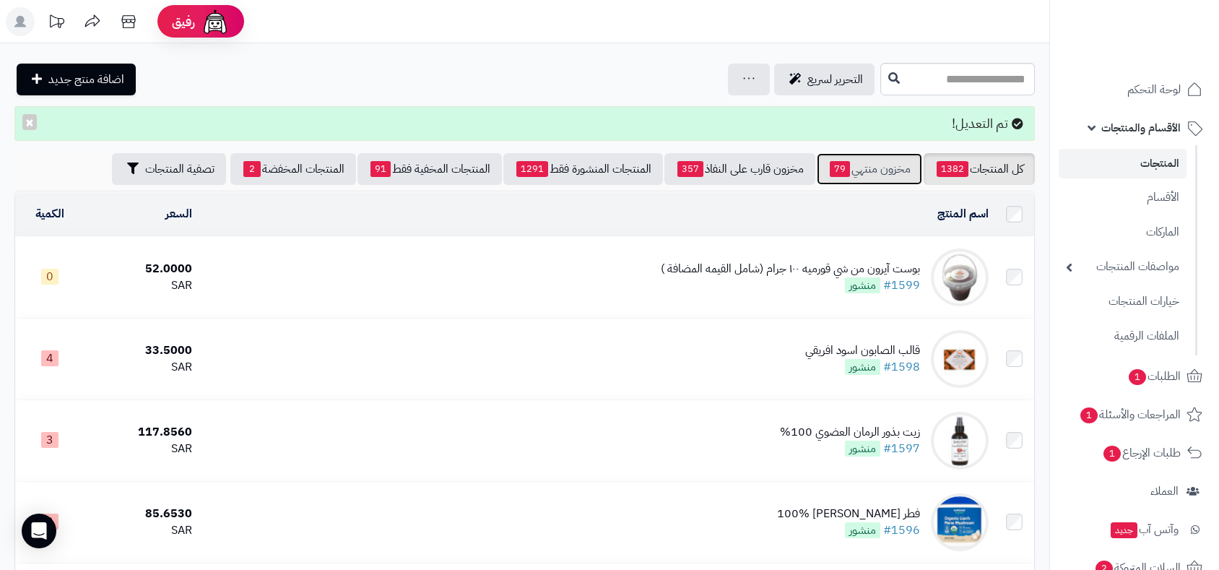
click at [889, 173] on link "مخزون منتهي 79" at bounding box center [869, 169] width 105 height 32
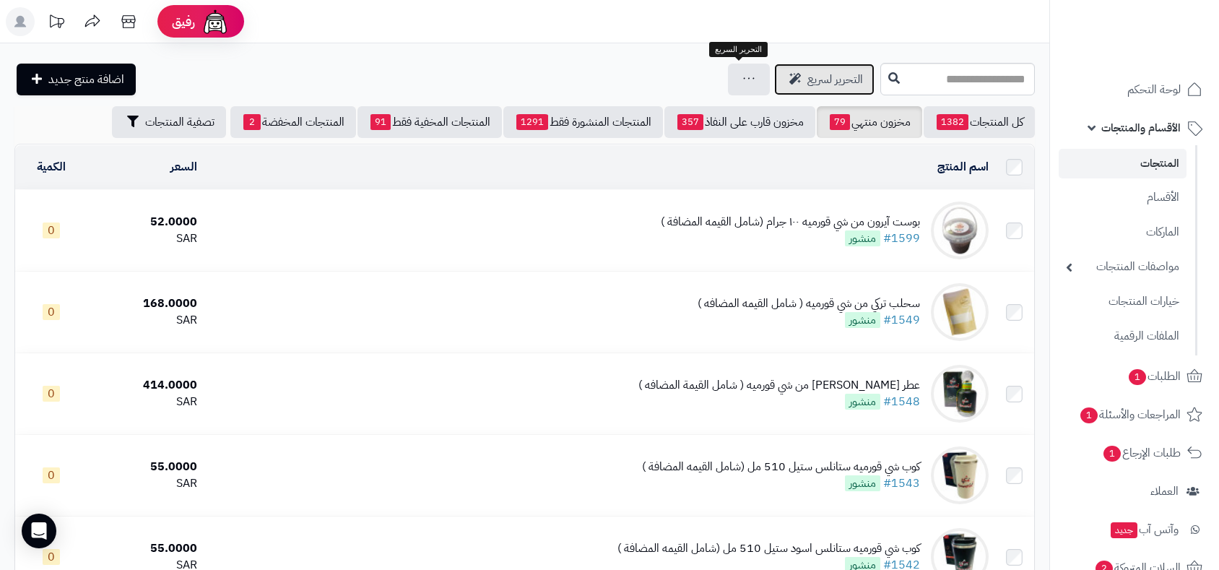
click at [807, 71] on span "التحرير لسريع" at bounding box center [835, 79] width 56 height 17
click at [807, 86] on span "التحرير لسريع" at bounding box center [835, 79] width 56 height 17
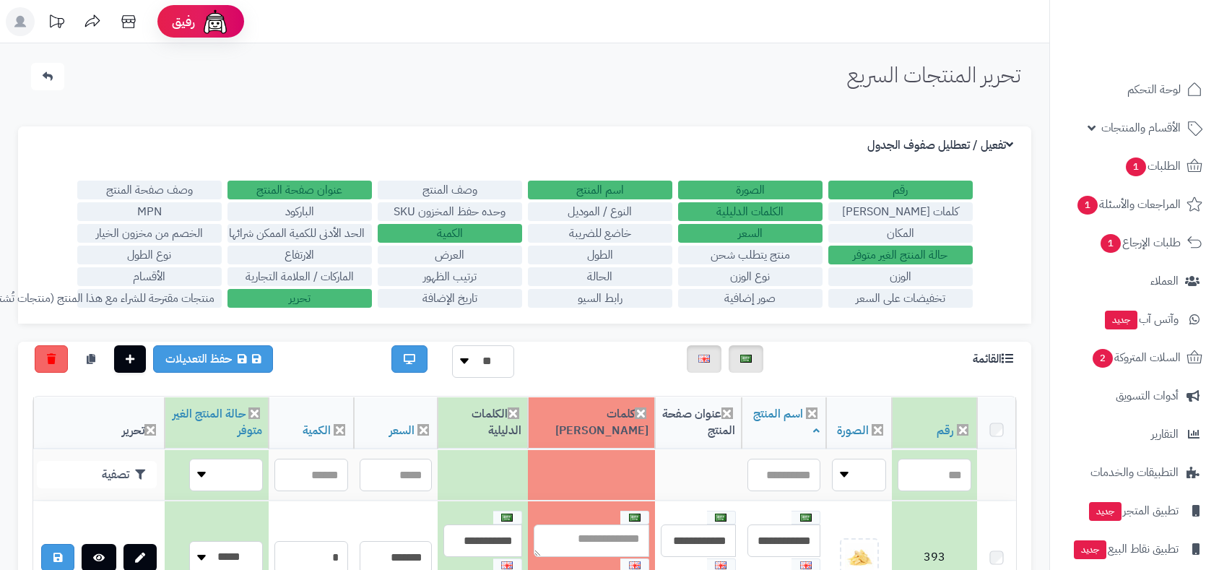
scroll to position [240, 0]
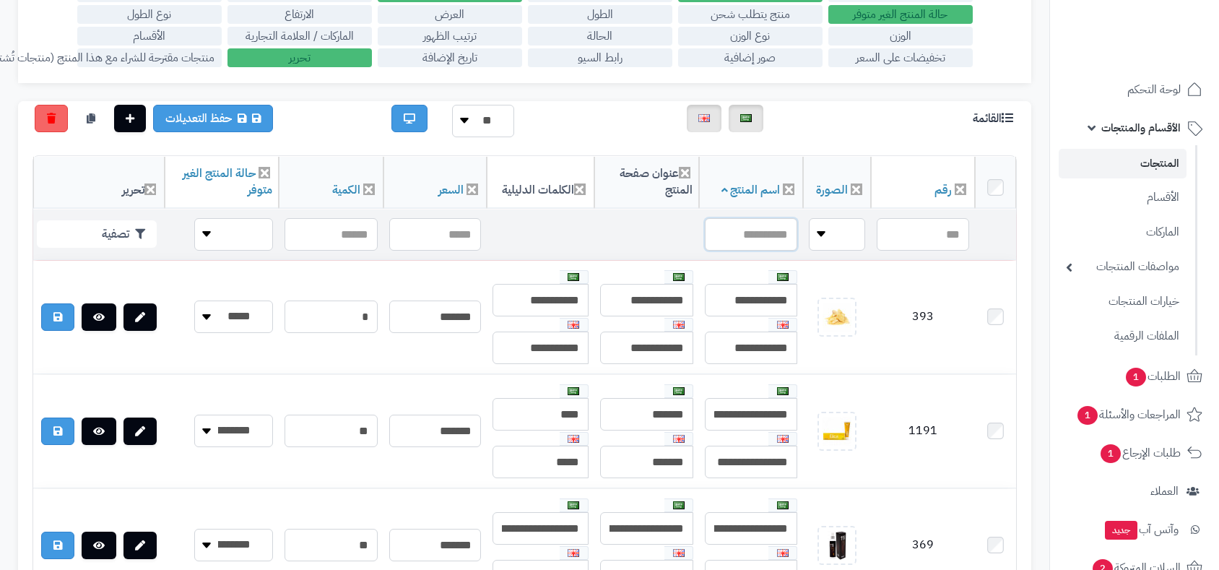
click at [756, 235] on input "text" at bounding box center [751, 234] width 92 height 32
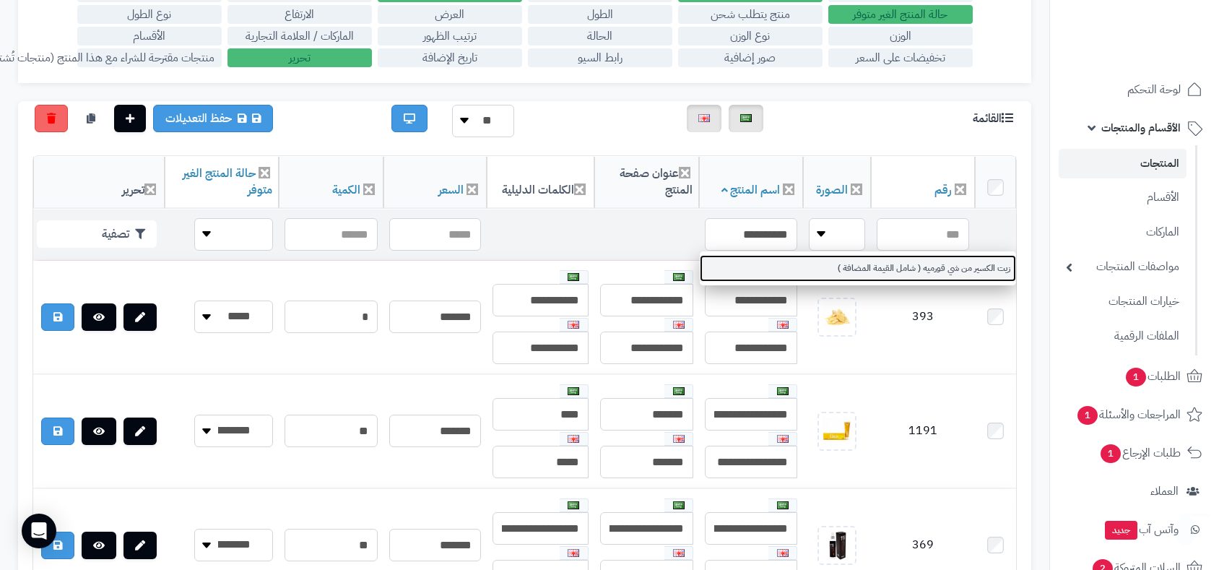
click at [930, 268] on link "زيت الكسير من شي قورميه ( شامل القيمة المضافة )" at bounding box center [858, 268] width 316 height 27
type input "**********"
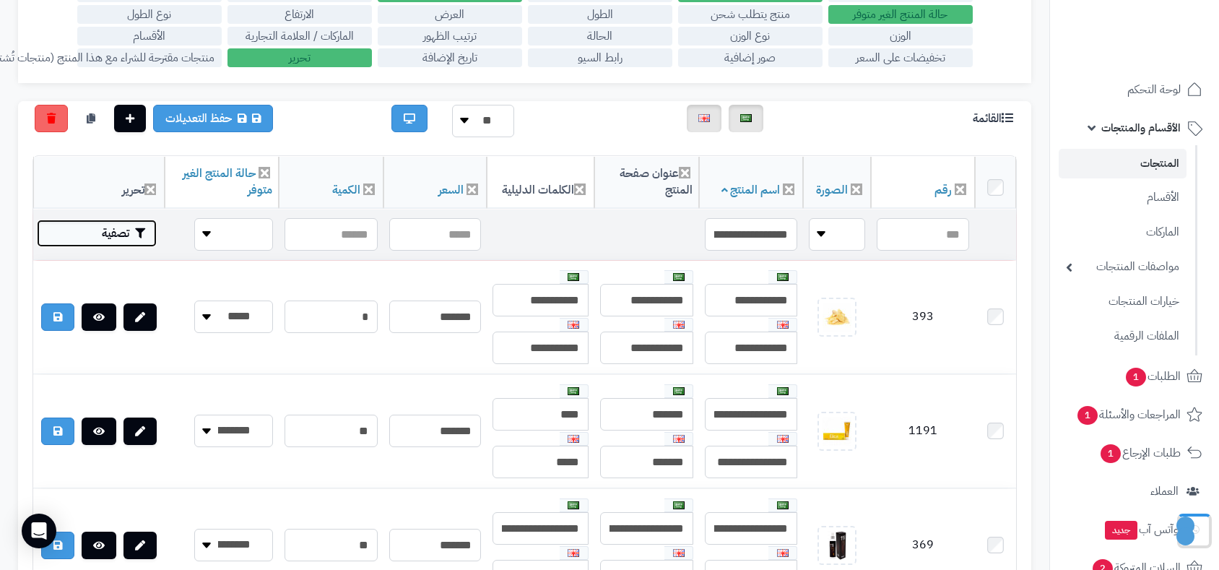
click at [116, 235] on button "تصفية" at bounding box center [97, 232] width 120 height 27
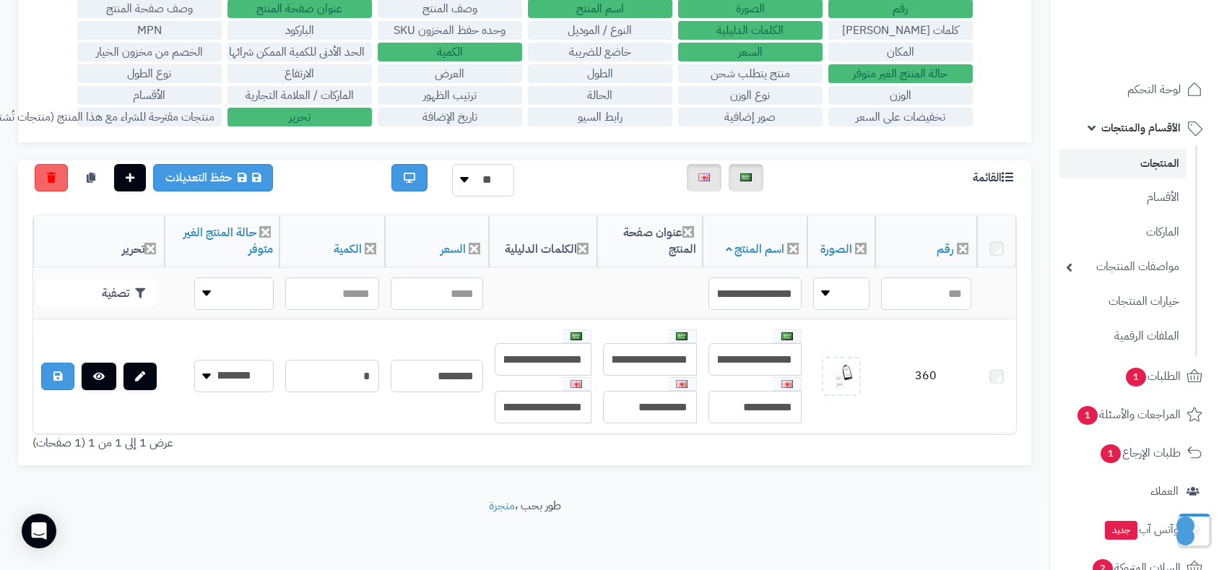
scroll to position [193, 0]
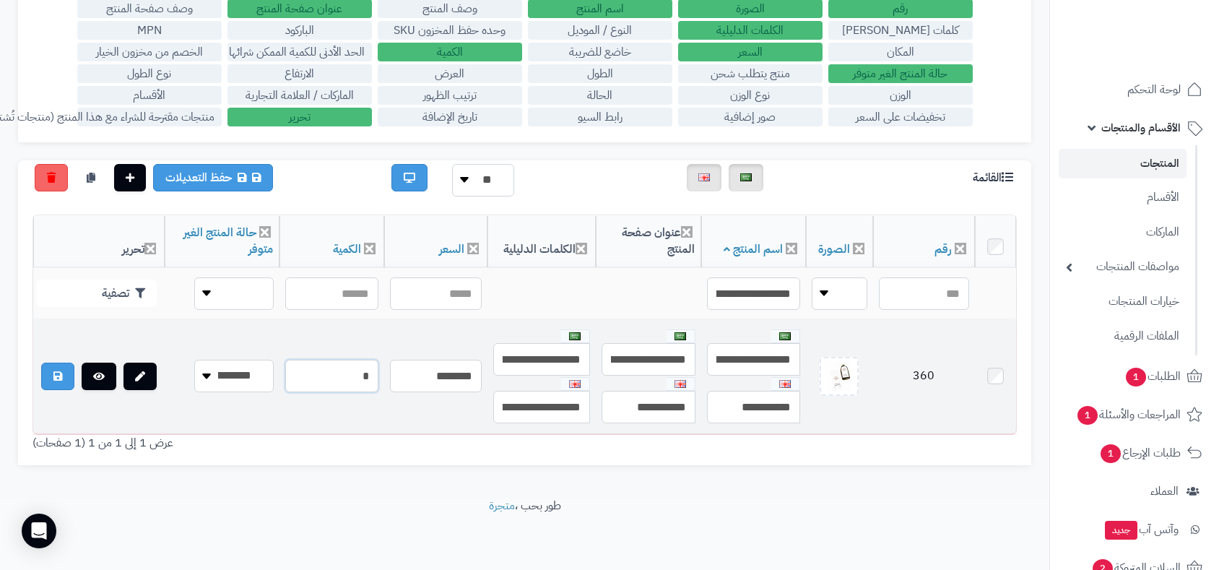
drag, startPoint x: 309, startPoint y: 360, endPoint x: 350, endPoint y: 362, distance: 41.3
click at [350, 362] on input "*" at bounding box center [331, 376] width 93 height 32
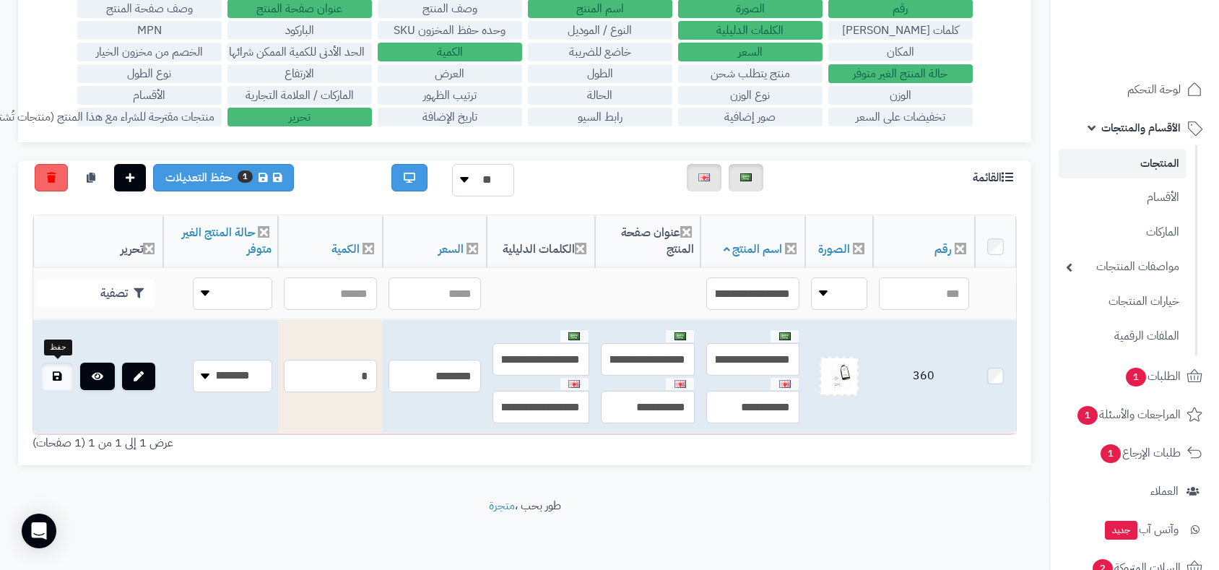
click at [54, 371] on icon at bounding box center [57, 376] width 9 height 10
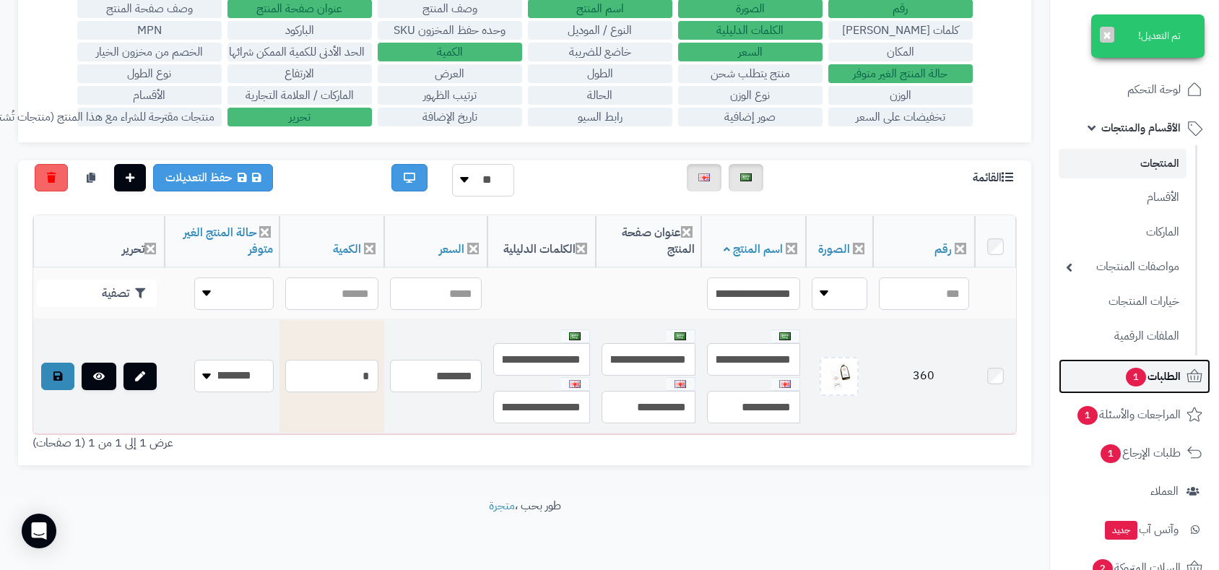
click at [1154, 374] on span "الطلبات 1" at bounding box center [1152, 376] width 56 height 20
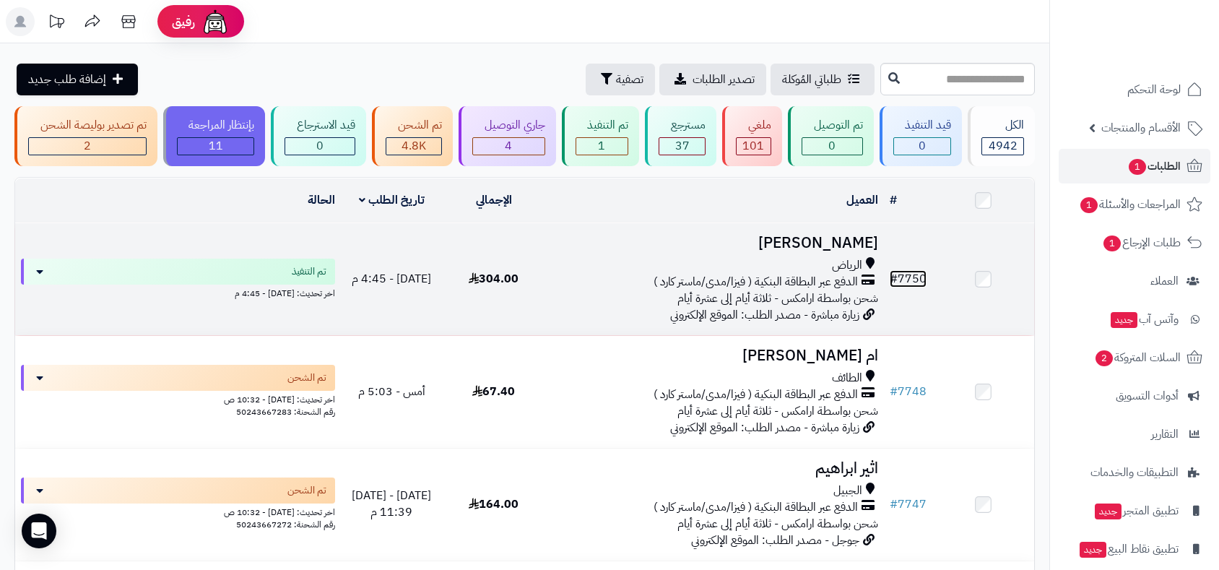
click at [908, 279] on link "# 7750" at bounding box center [907, 278] width 37 height 17
click at [910, 277] on link "# 7750" at bounding box center [907, 278] width 37 height 17
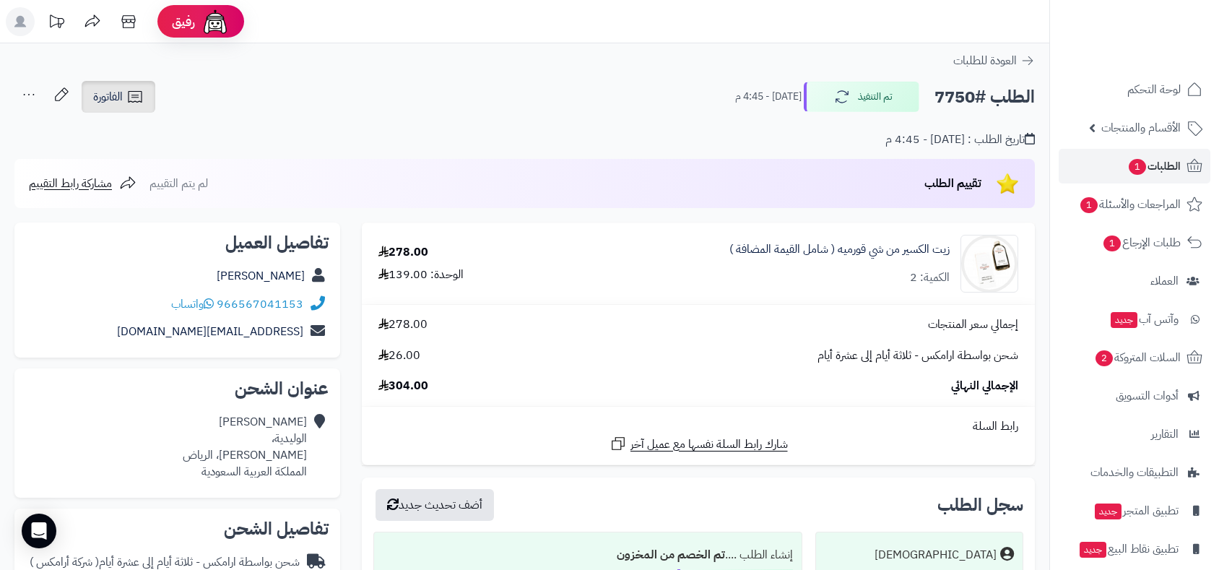
click at [118, 88] on span "الفاتورة" at bounding box center [108, 96] width 30 height 17
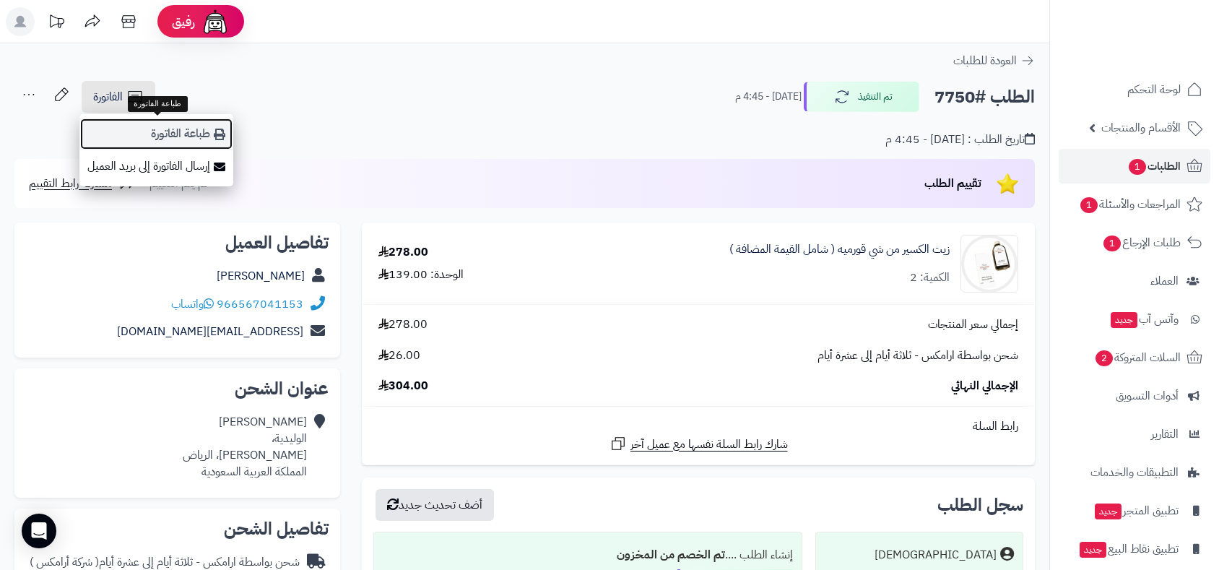
click at [186, 133] on link "طباعة الفاتورة" at bounding box center [156, 134] width 154 height 32
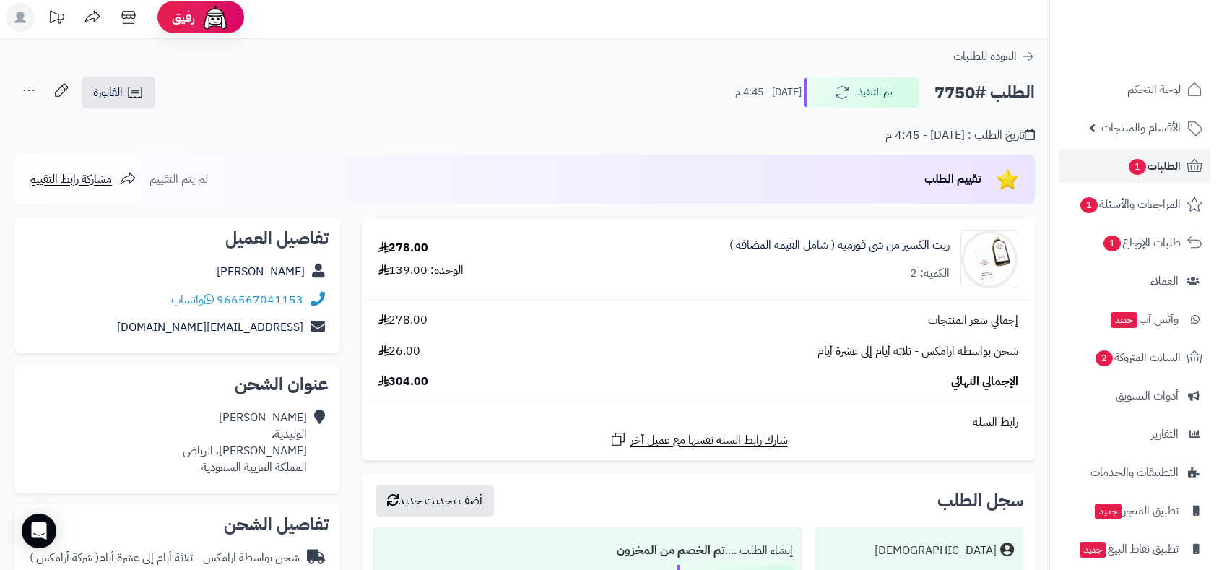
scroll to position [401, 0]
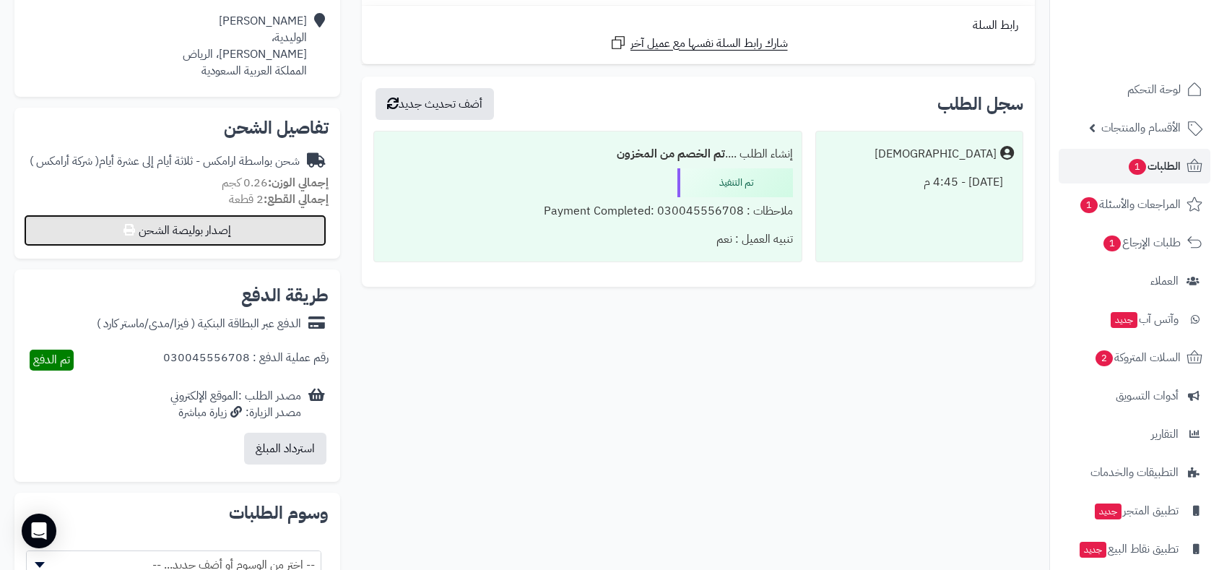
click at [252, 230] on button "إصدار بوليصة الشحن" at bounding box center [175, 230] width 303 height 32
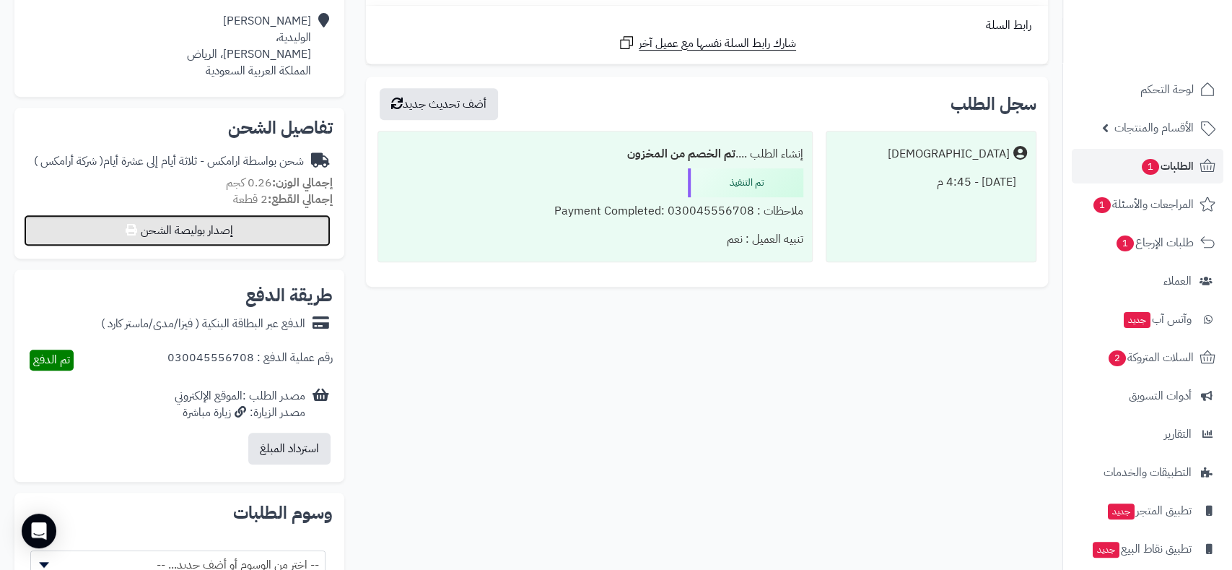
select select "******"
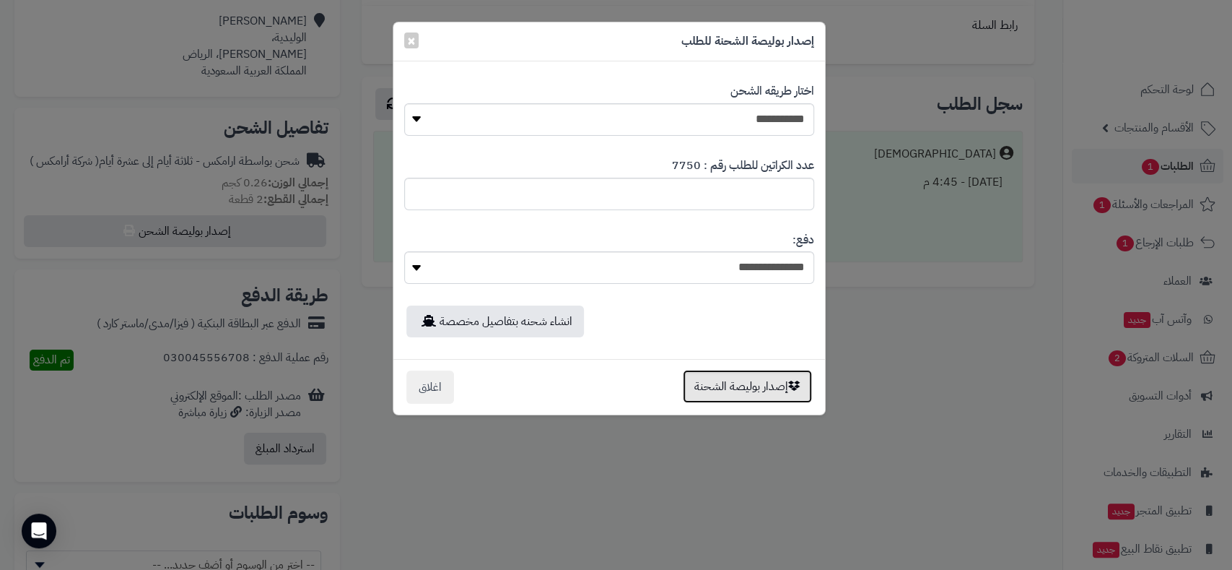
click at [734, 392] on button "إصدار بوليصة الشحنة" at bounding box center [747, 386] width 129 height 33
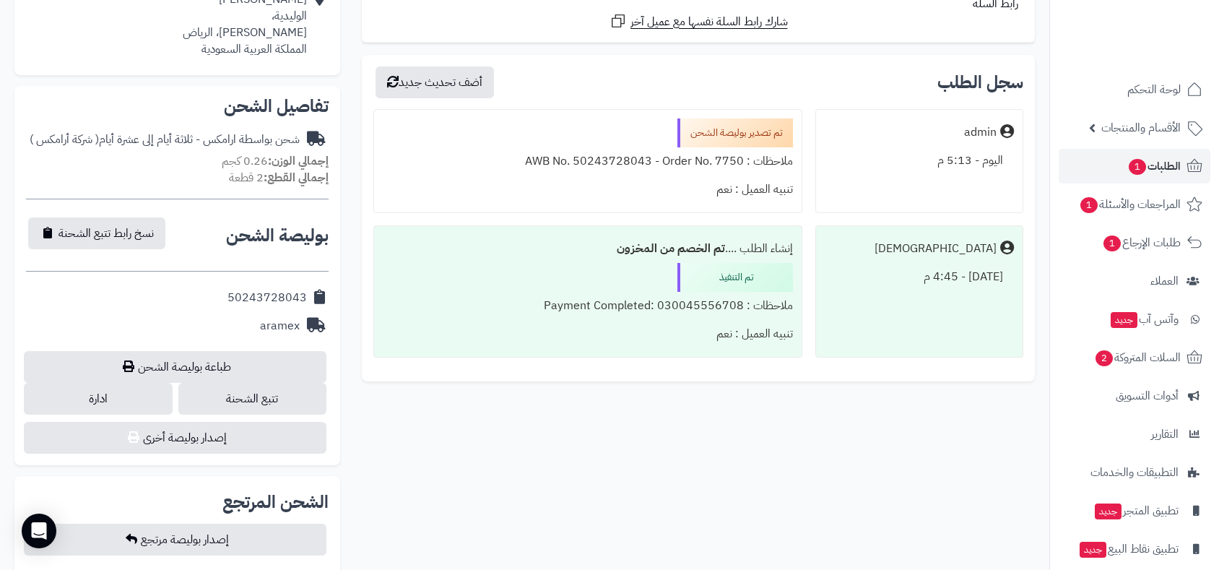
scroll to position [401, 0]
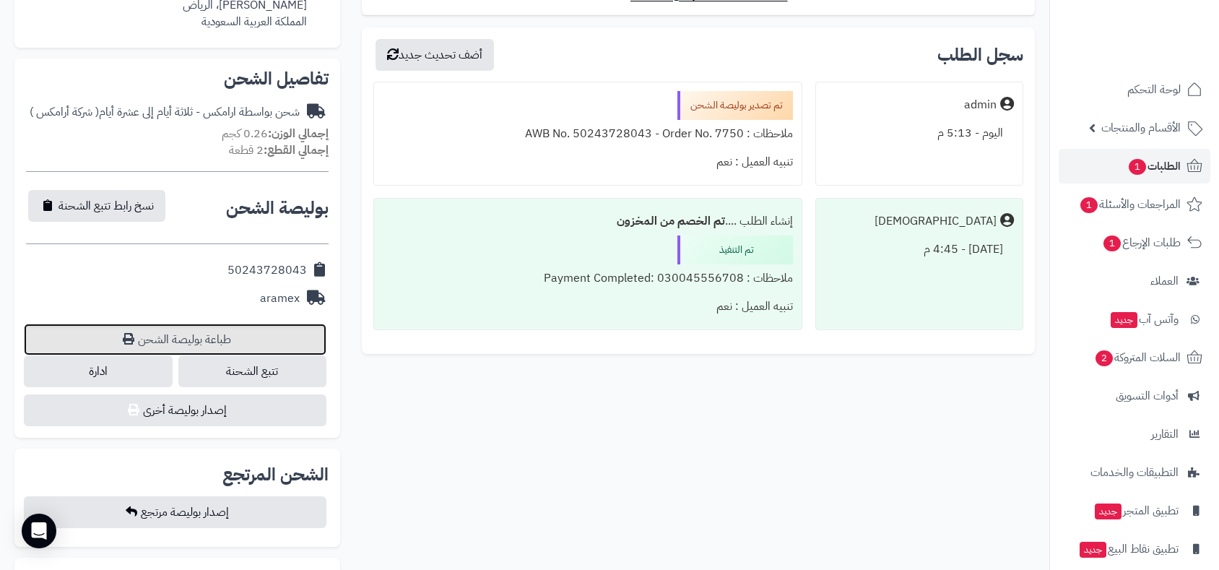
click at [219, 334] on link "طباعة بوليصة الشحن" at bounding box center [175, 339] width 303 height 32
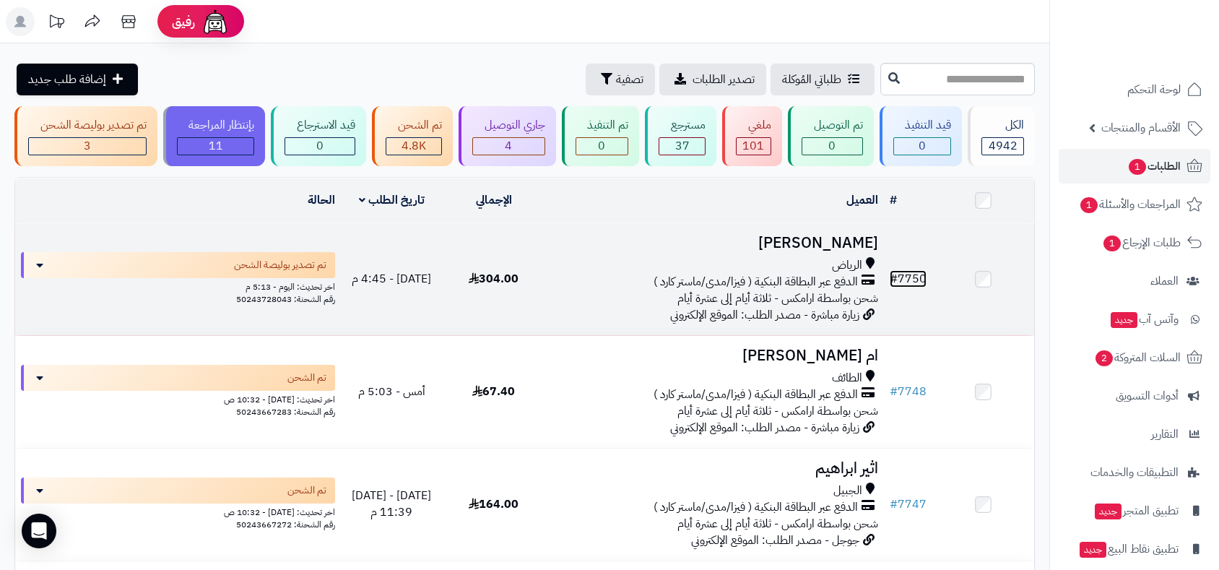
click at [918, 274] on link "# 7750" at bounding box center [907, 278] width 37 height 17
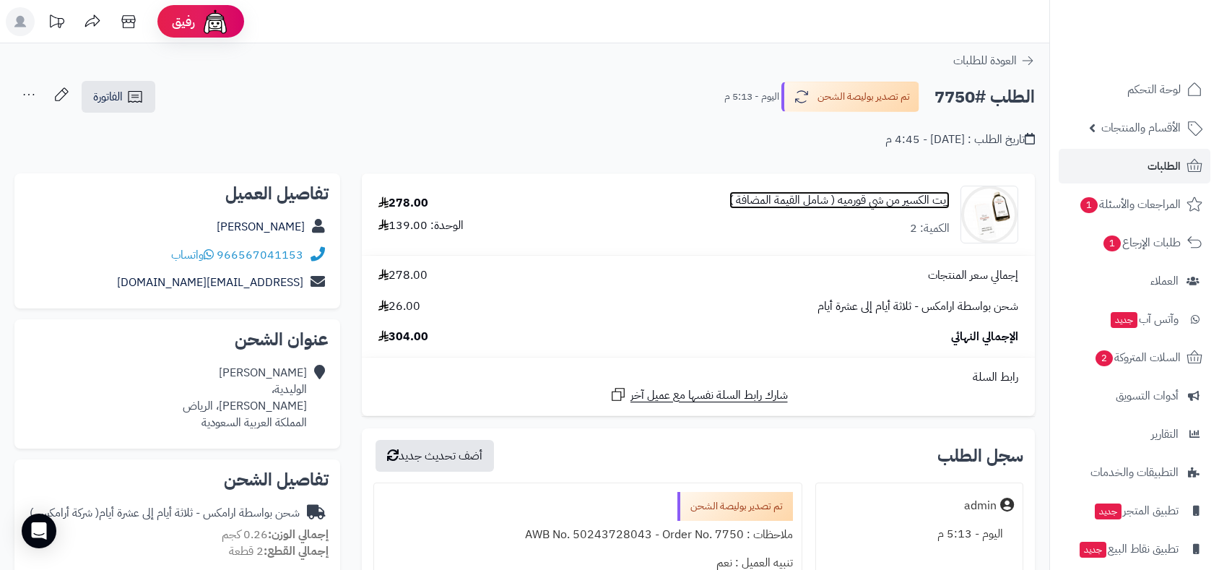
click at [866, 201] on link "زيت الكسير من شي قورميه ( شامل القيمة المضافة )" at bounding box center [839, 200] width 220 height 17
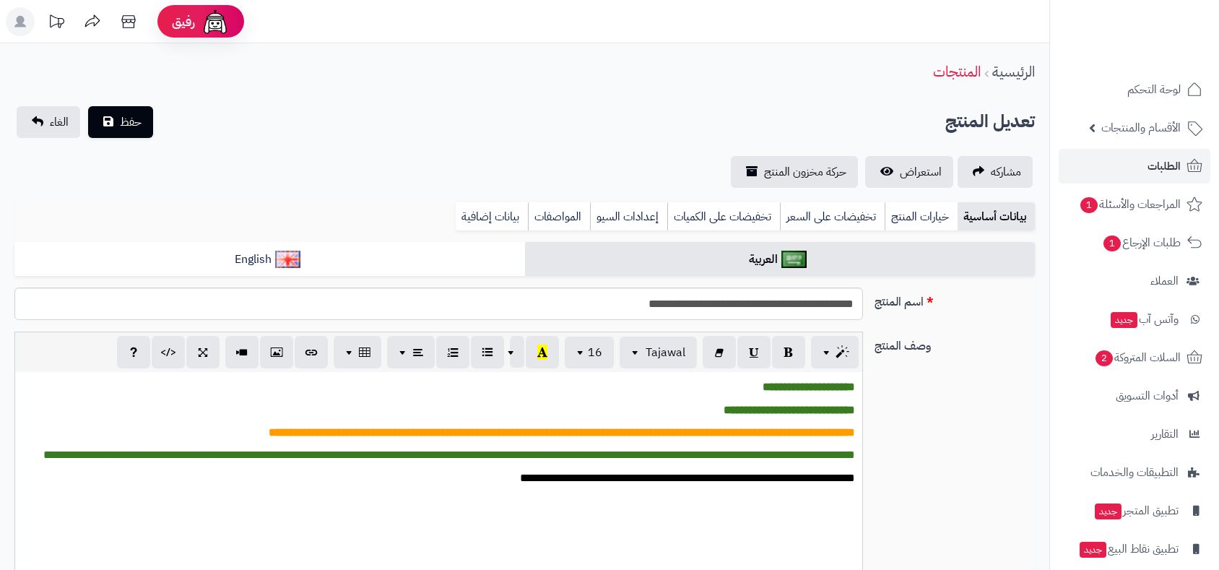
scroll to position [656, 0]
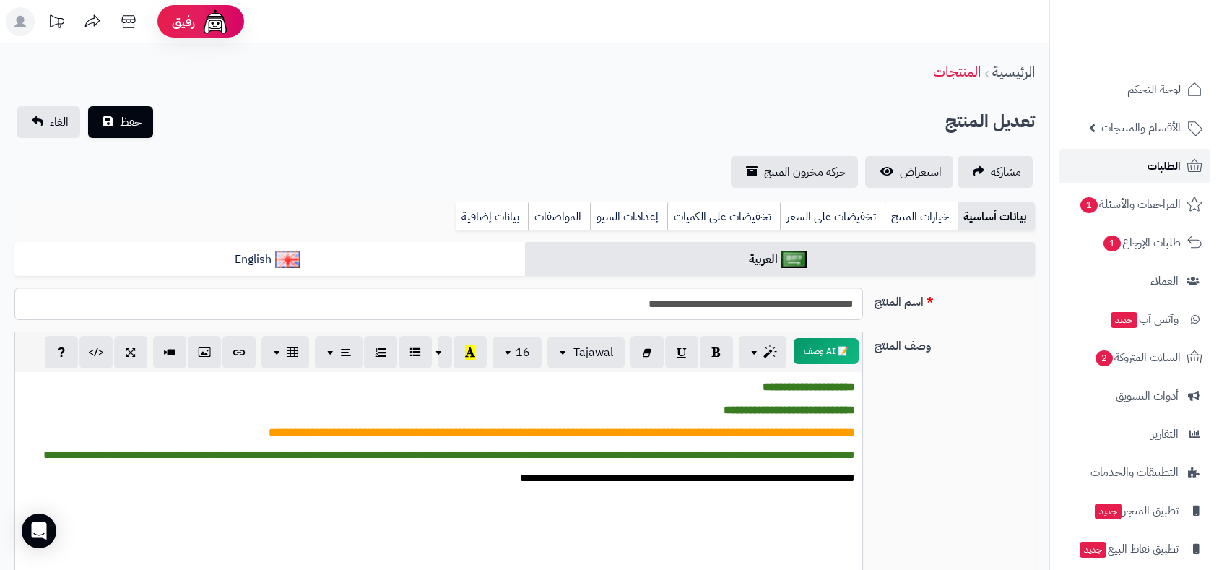
click at [1166, 167] on span "الطلبات" at bounding box center [1163, 166] width 33 height 20
